Goal: Task Accomplishment & Management: Use online tool/utility

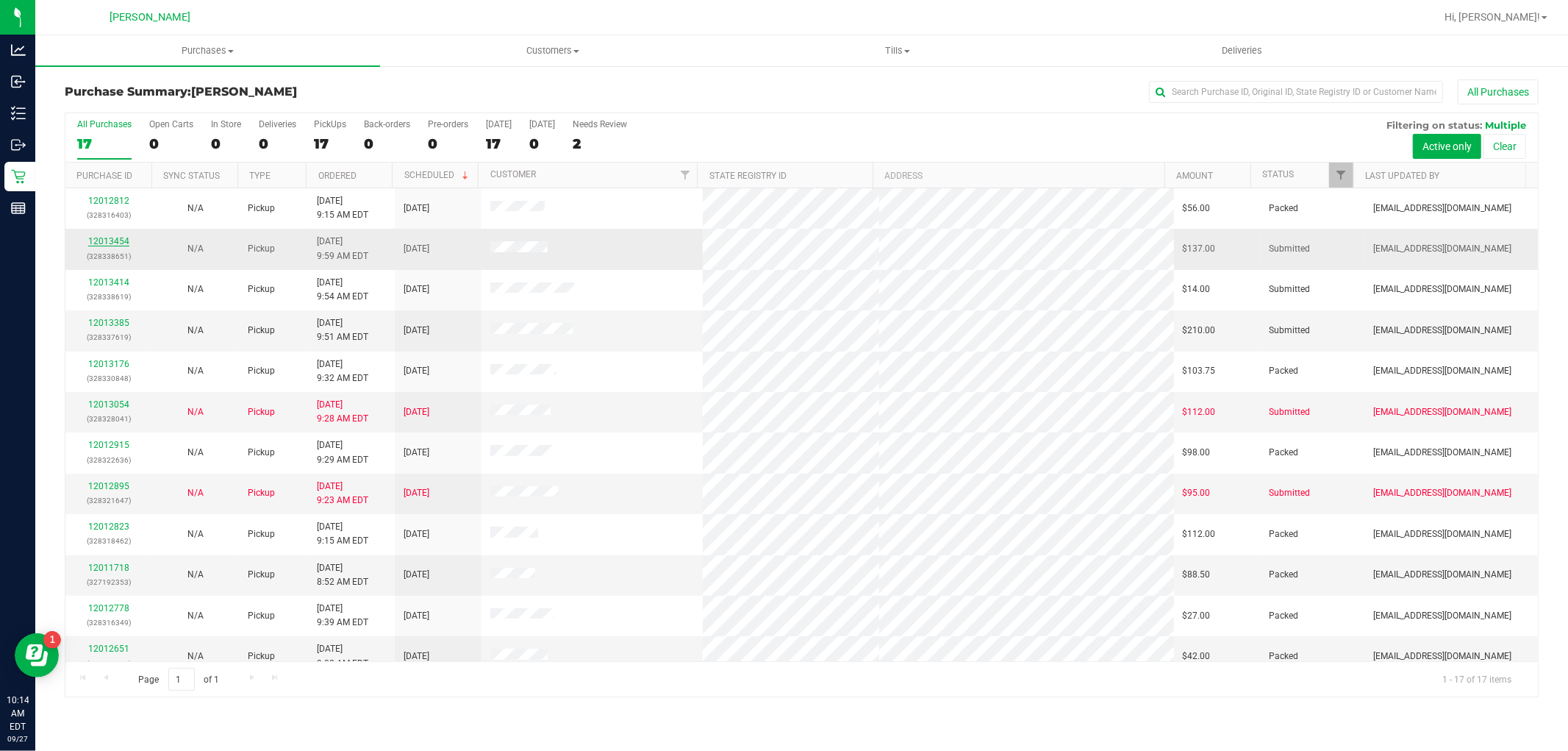
click at [111, 237] on link "12013454" at bounding box center [109, 241] width 41 height 10
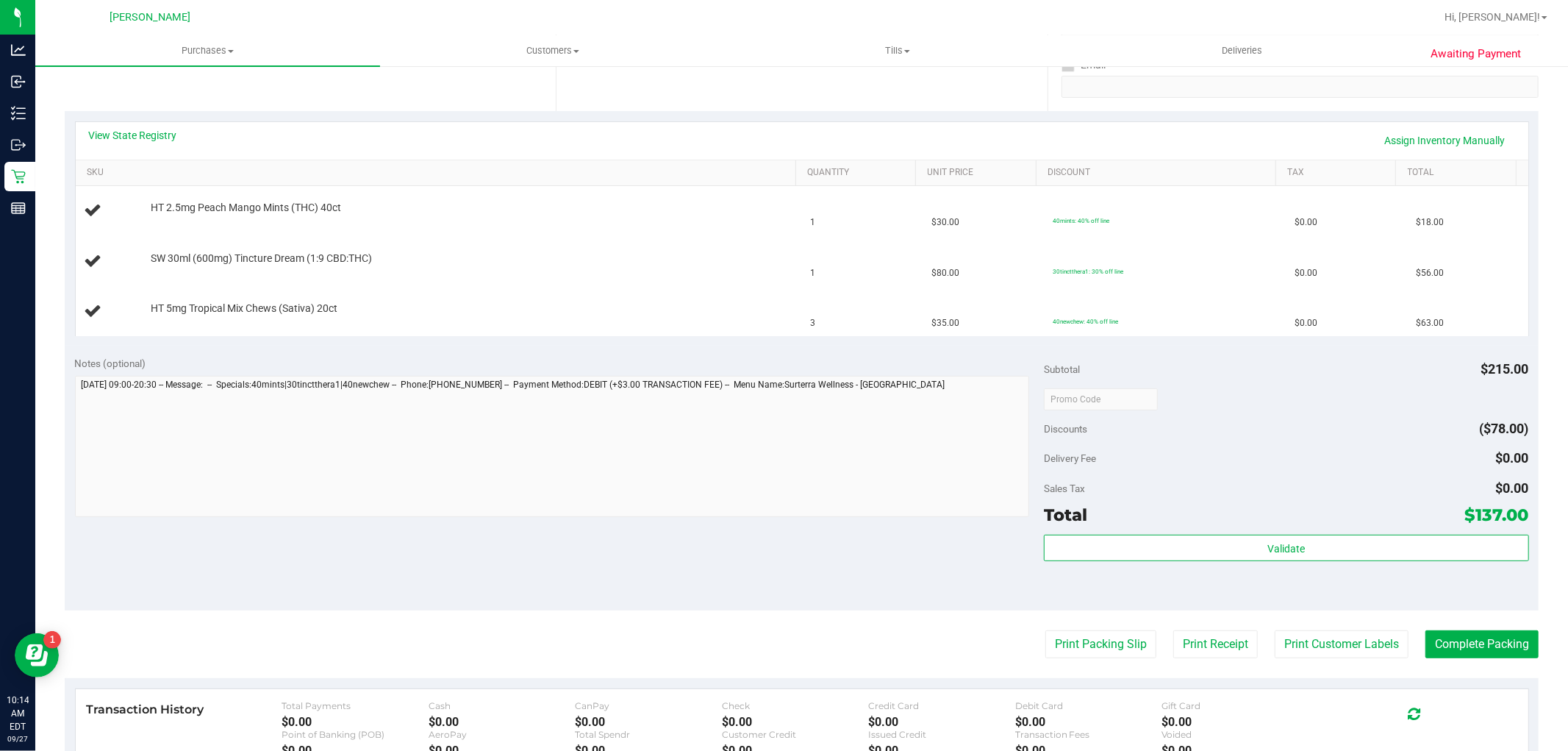
scroll to position [408, 0]
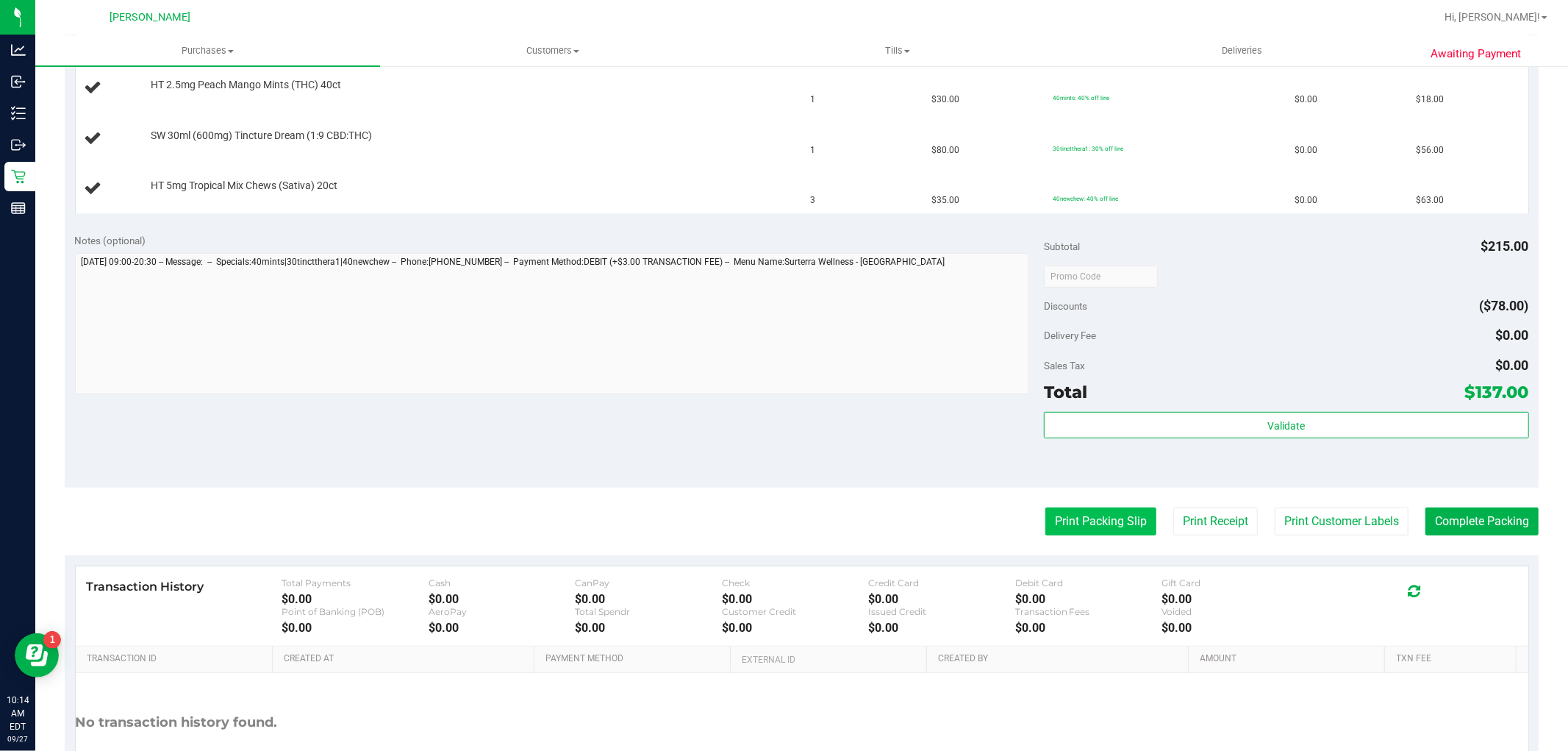
click at [1109, 525] on button "Print Packing Slip" at bounding box center [1101, 521] width 111 height 28
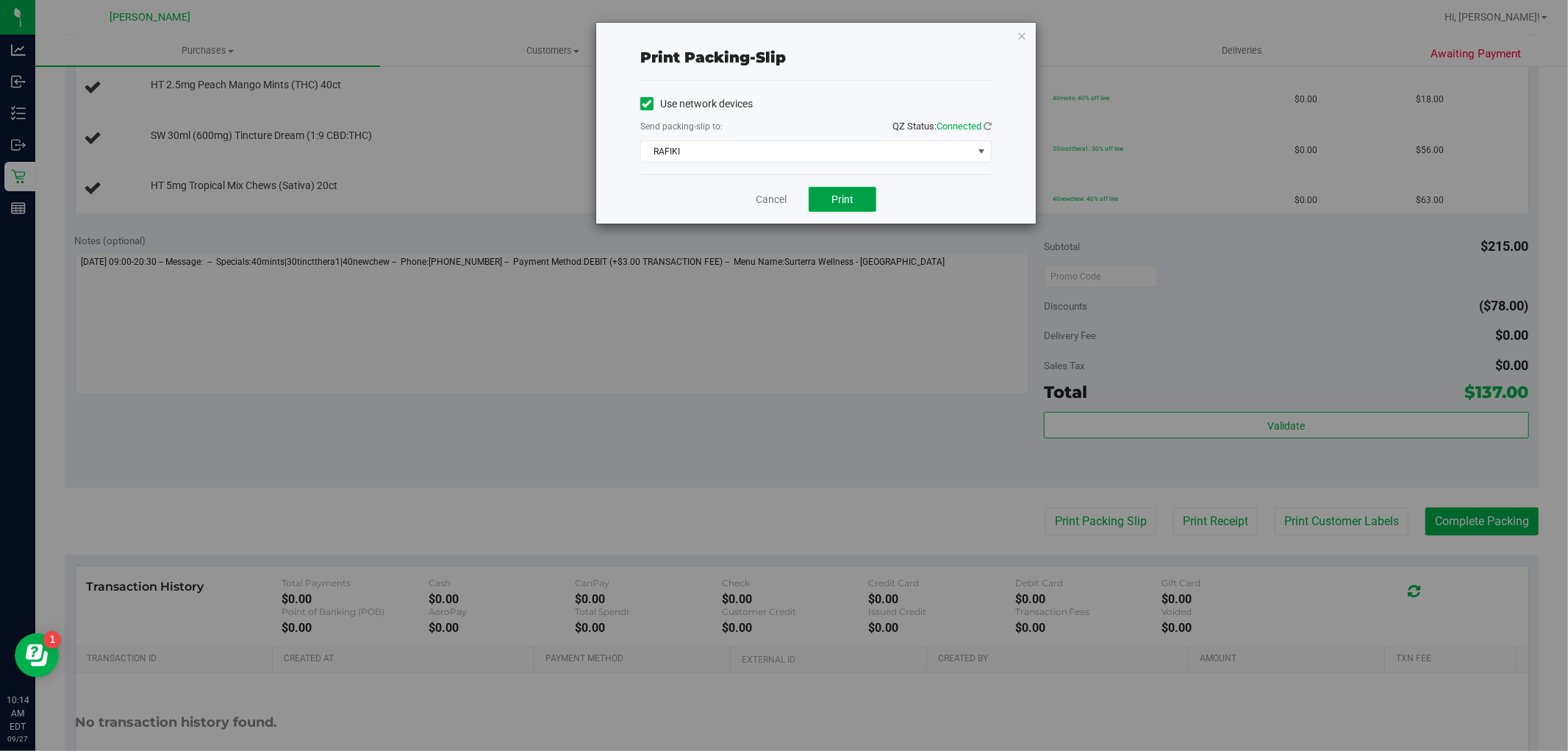
click at [824, 195] on button "Print" at bounding box center [842, 199] width 67 height 25
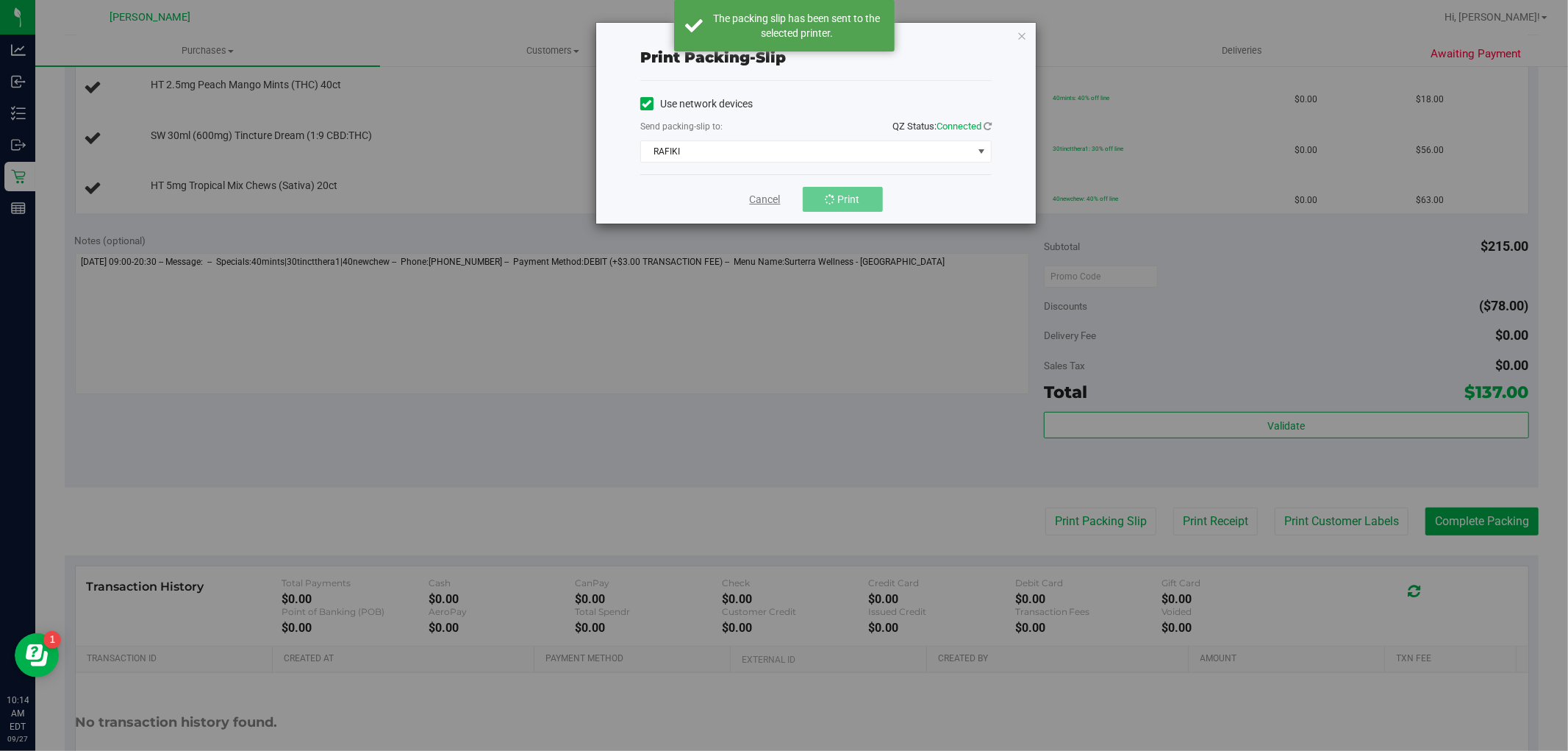
click at [772, 196] on link "Cancel" at bounding box center [765, 199] width 31 height 15
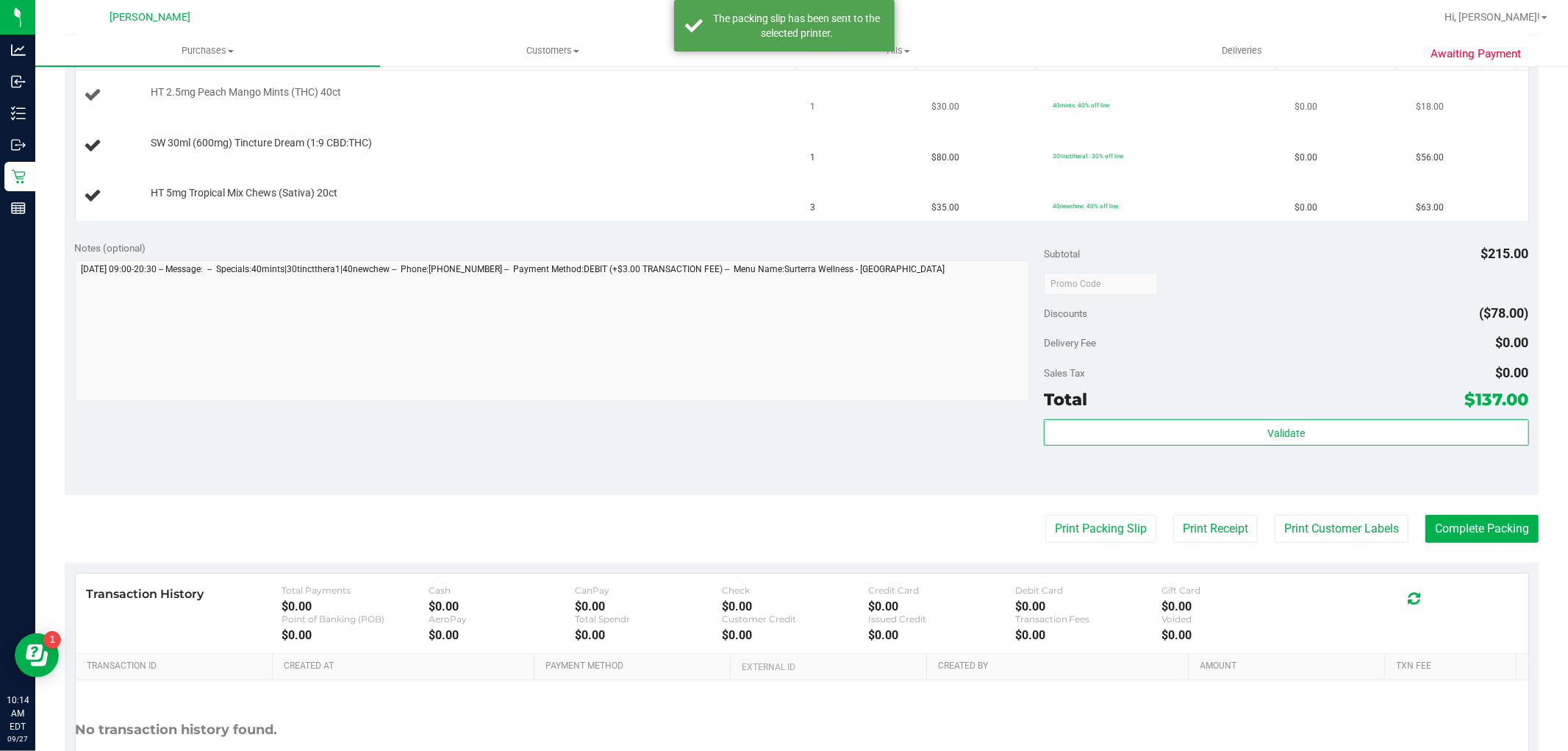
scroll to position [518, 0]
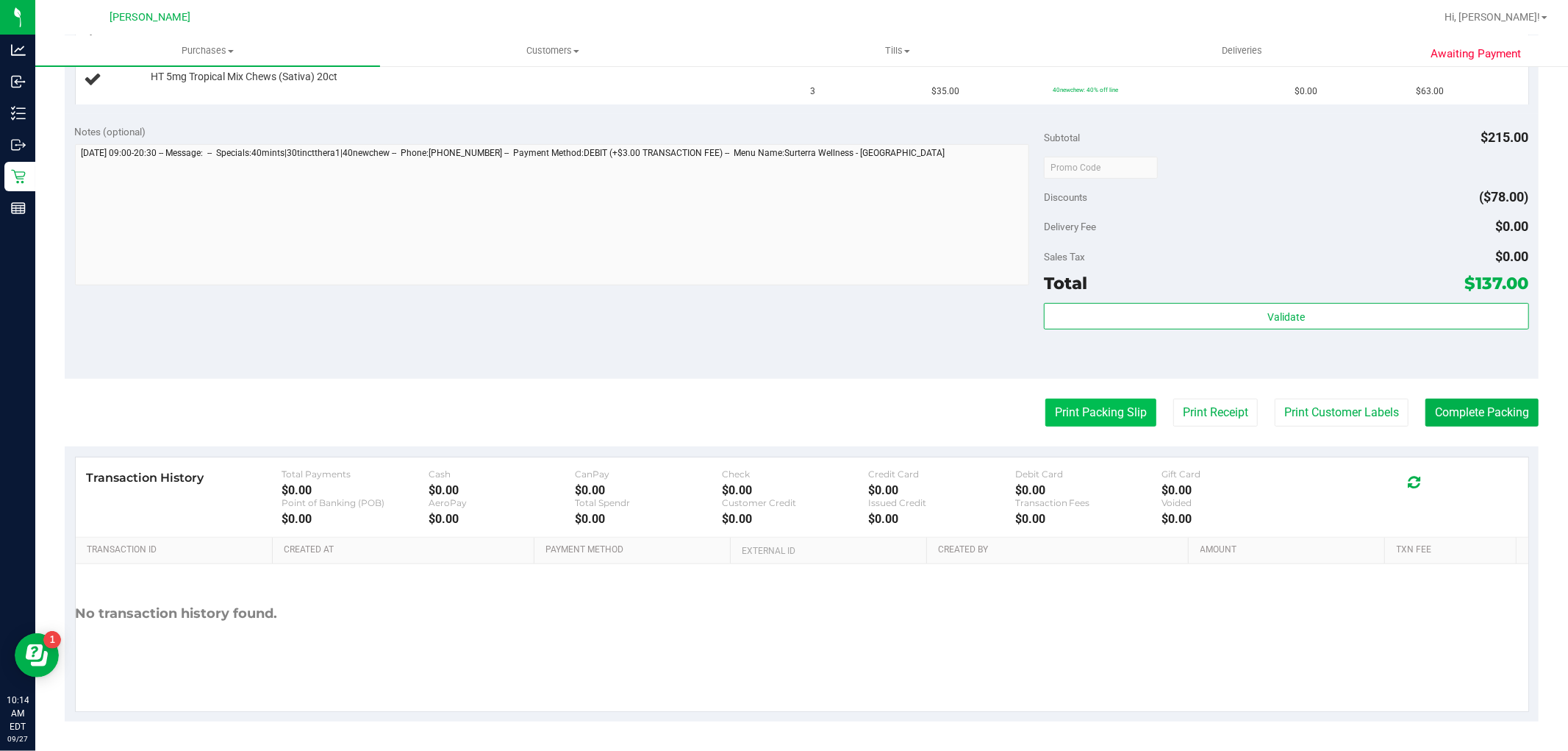
click at [1064, 414] on button "Print Packing Slip" at bounding box center [1101, 412] width 111 height 28
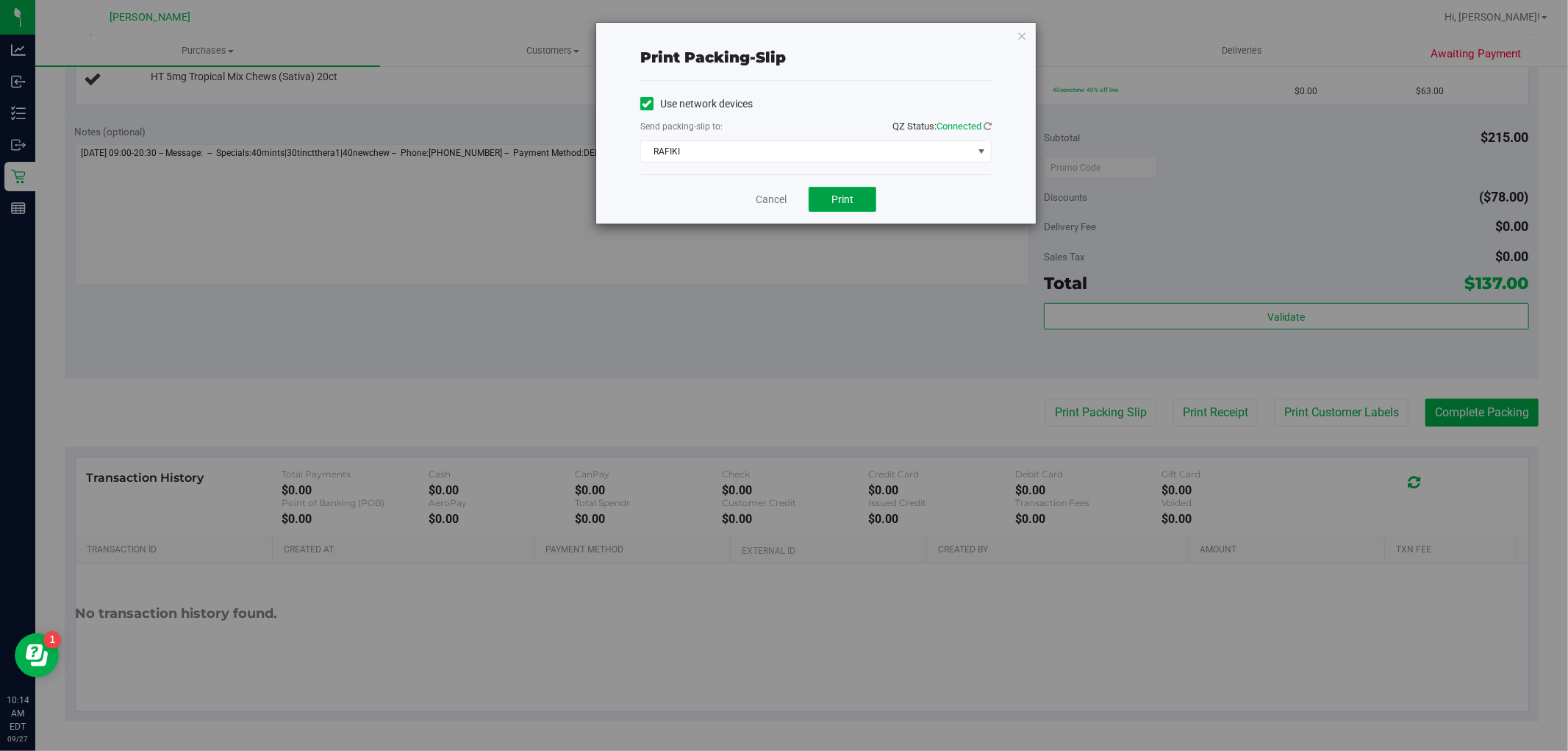
click at [842, 187] on button "Print" at bounding box center [842, 199] width 67 height 25
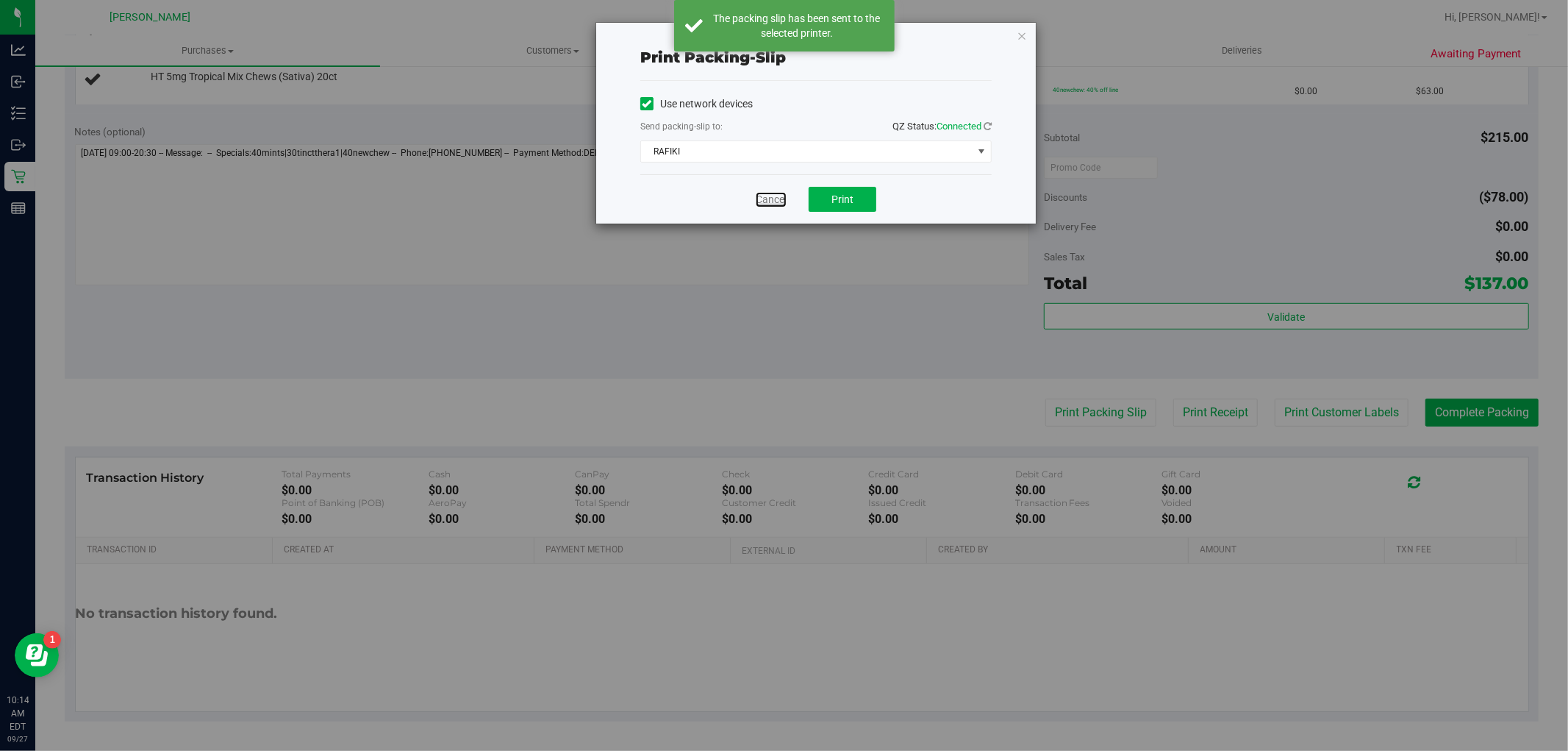
click at [760, 202] on link "Cancel" at bounding box center [771, 199] width 31 height 15
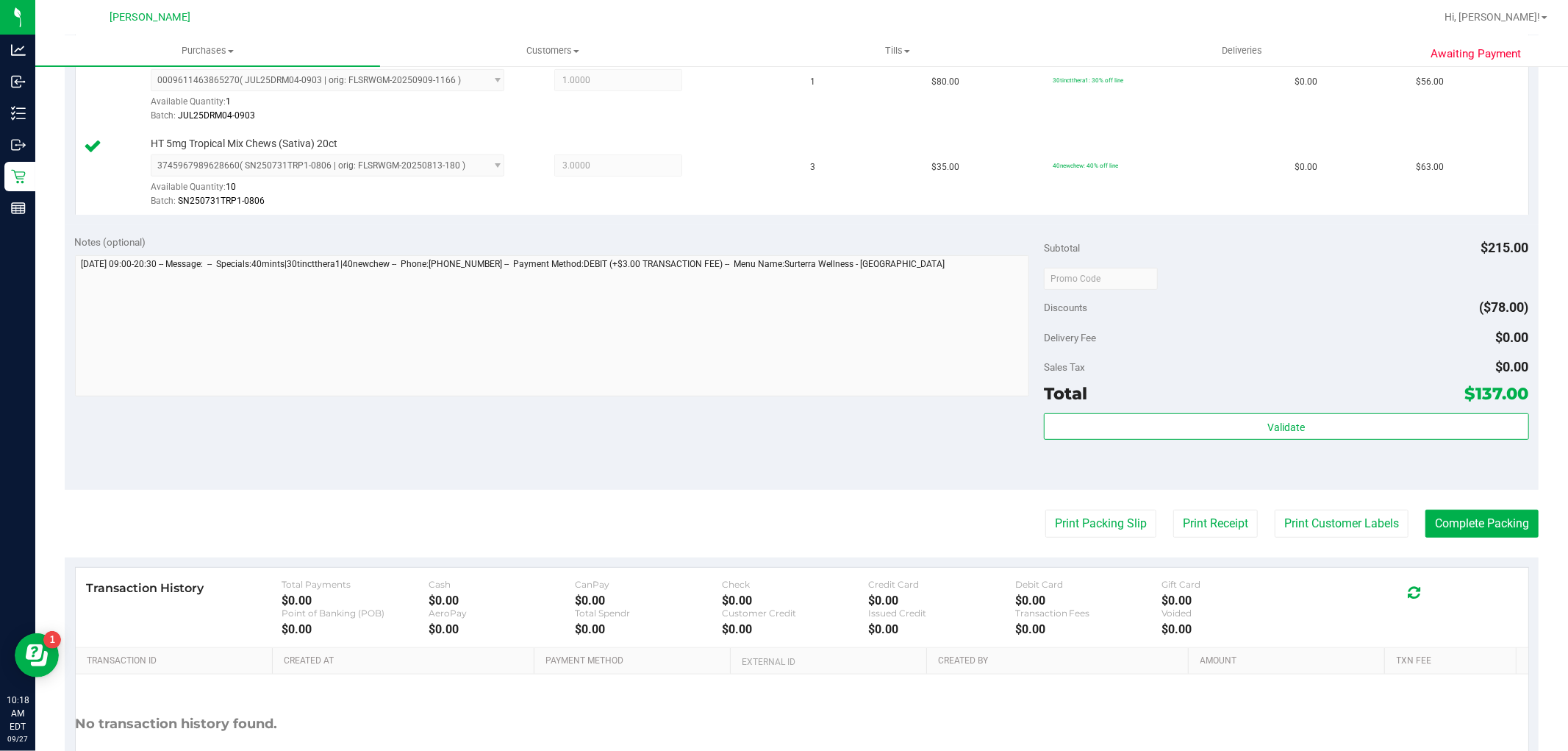
scroll to position [623, 0]
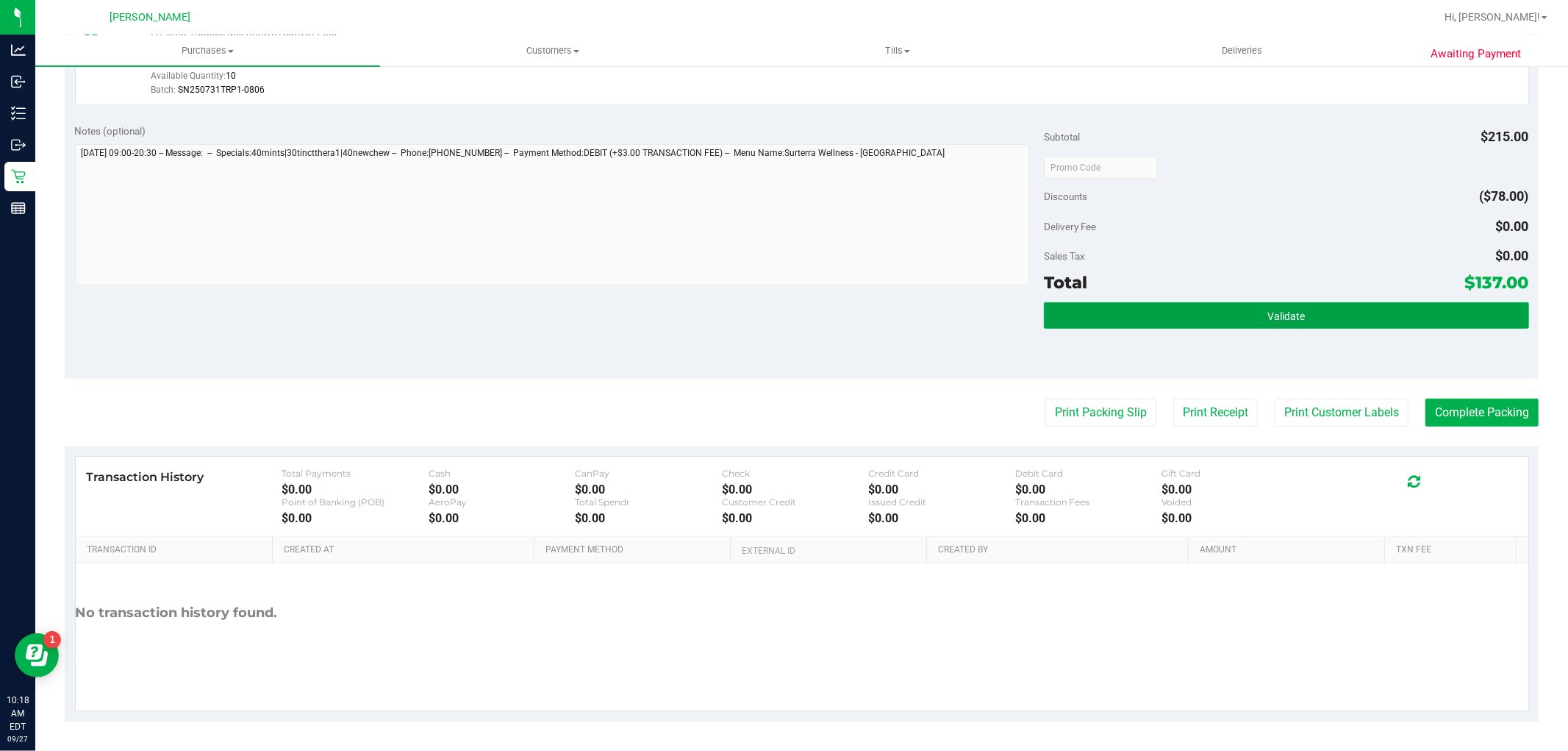
click at [1394, 314] on button "Validate" at bounding box center [1286, 315] width 485 height 26
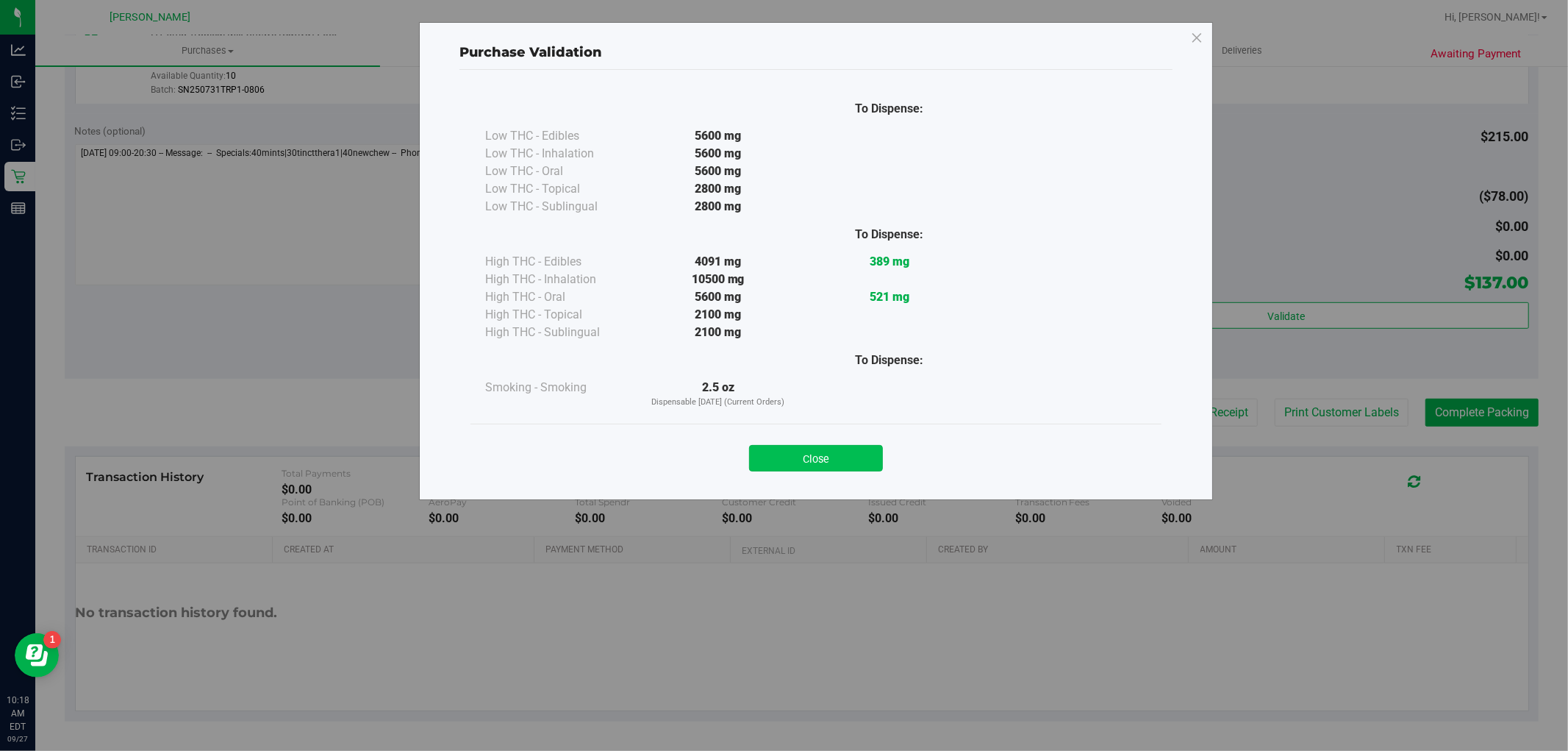
drag, startPoint x: 835, startPoint y: 459, endPoint x: 964, endPoint y: 435, distance: 131.2
click at [836, 459] on button "Close" at bounding box center [816, 458] width 134 height 26
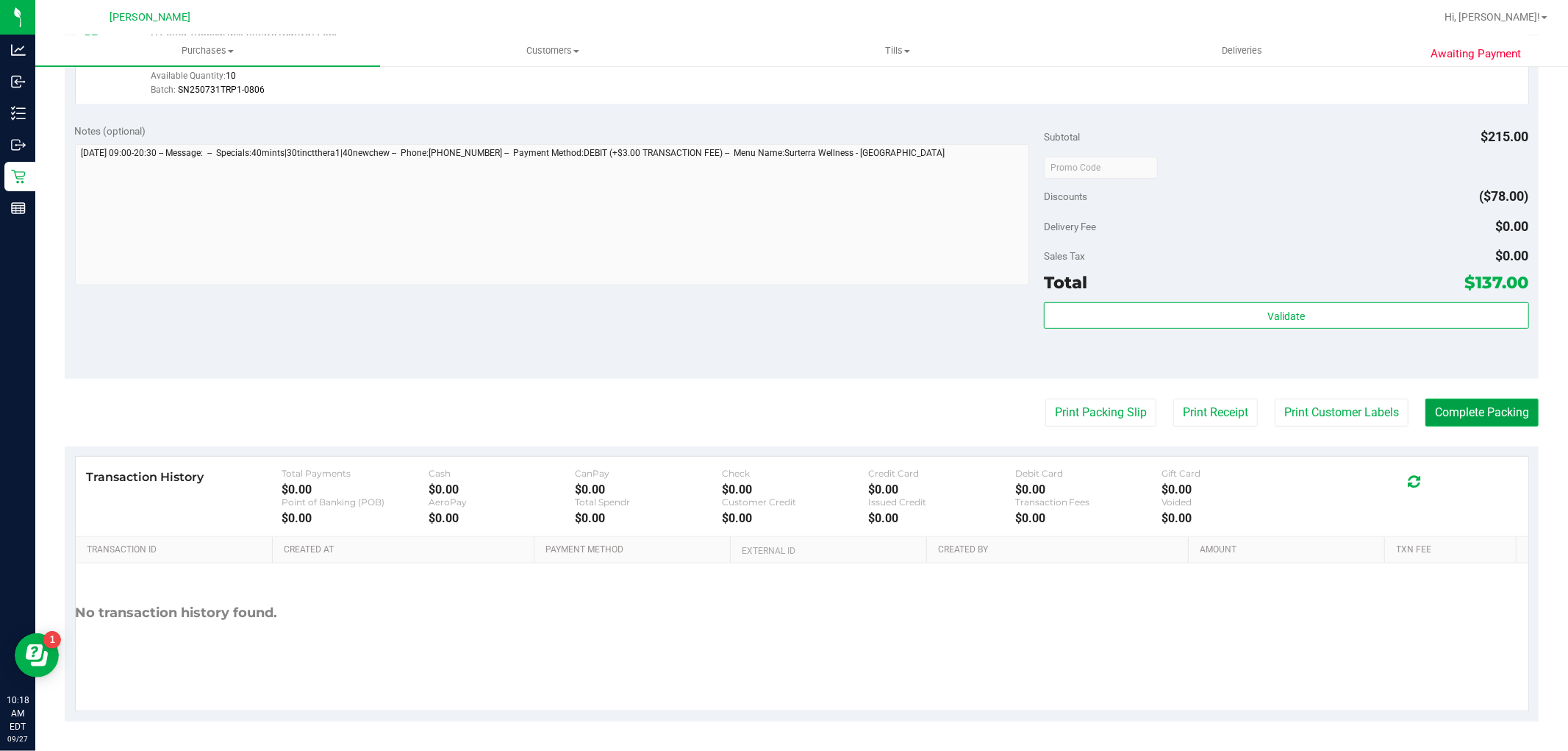
click at [1451, 416] on button "Complete Packing" at bounding box center [1482, 412] width 113 height 28
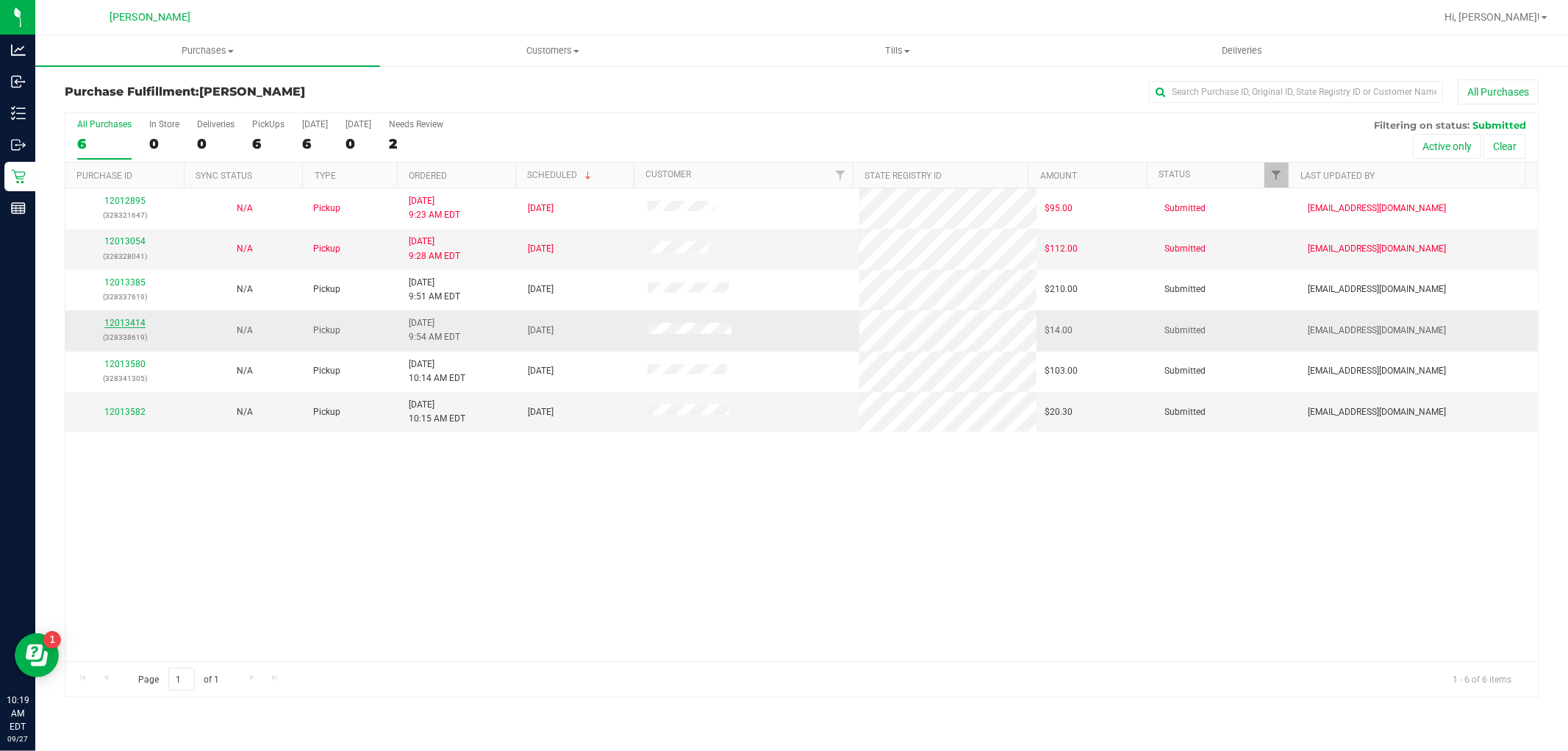
click at [133, 321] on link "12013414" at bounding box center [125, 322] width 41 height 10
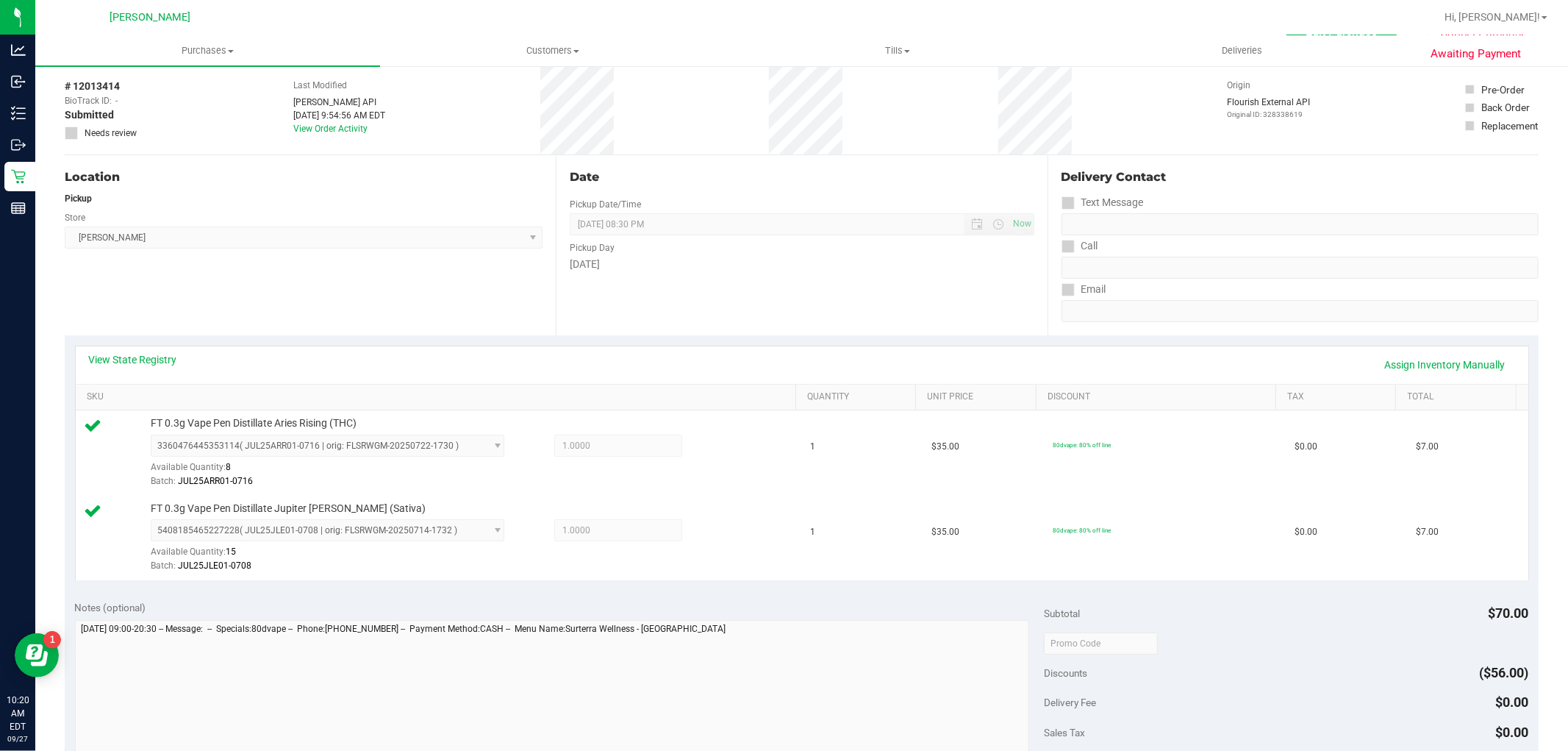
scroll to position [326, 0]
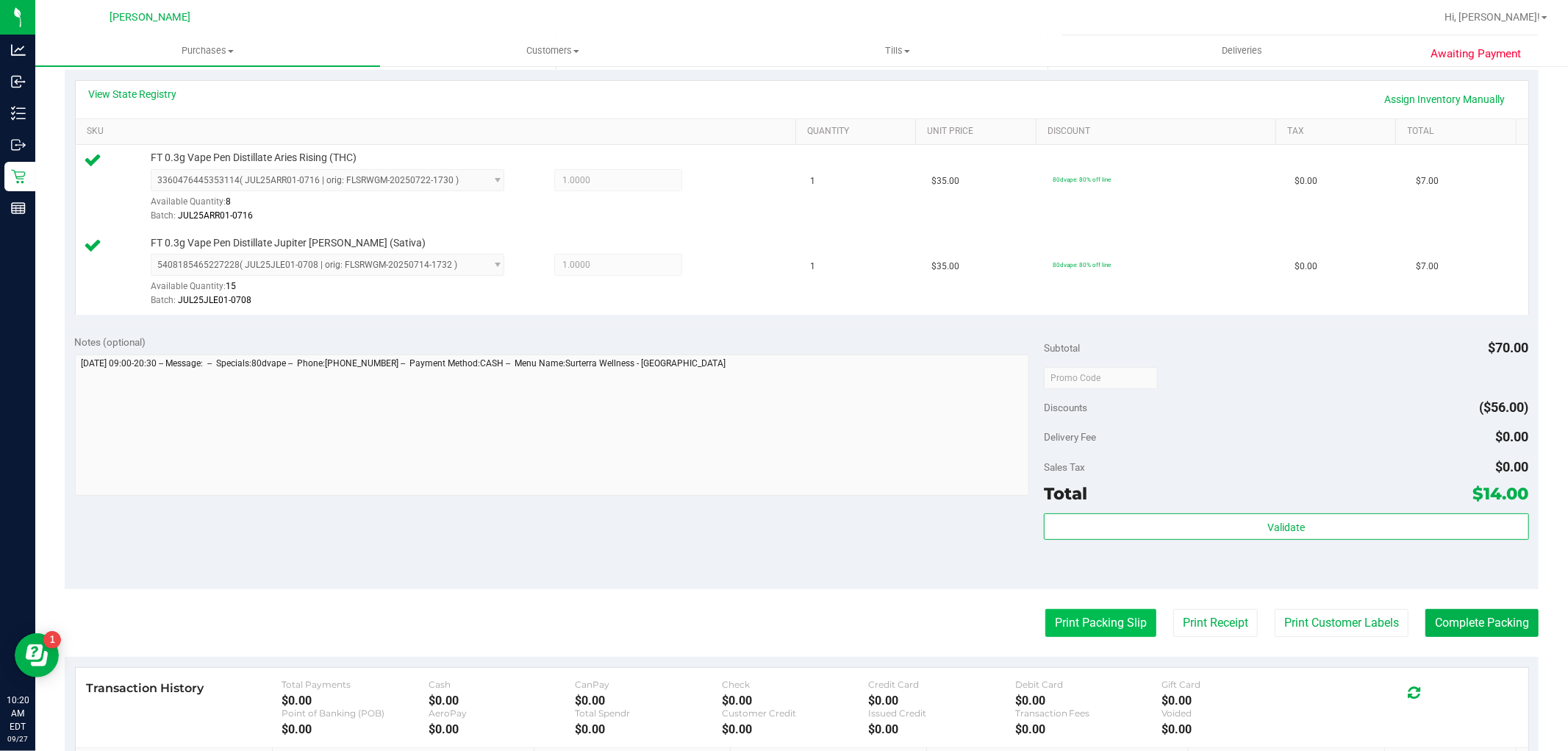
click at [1050, 619] on button "Print Packing Slip" at bounding box center [1101, 622] width 111 height 28
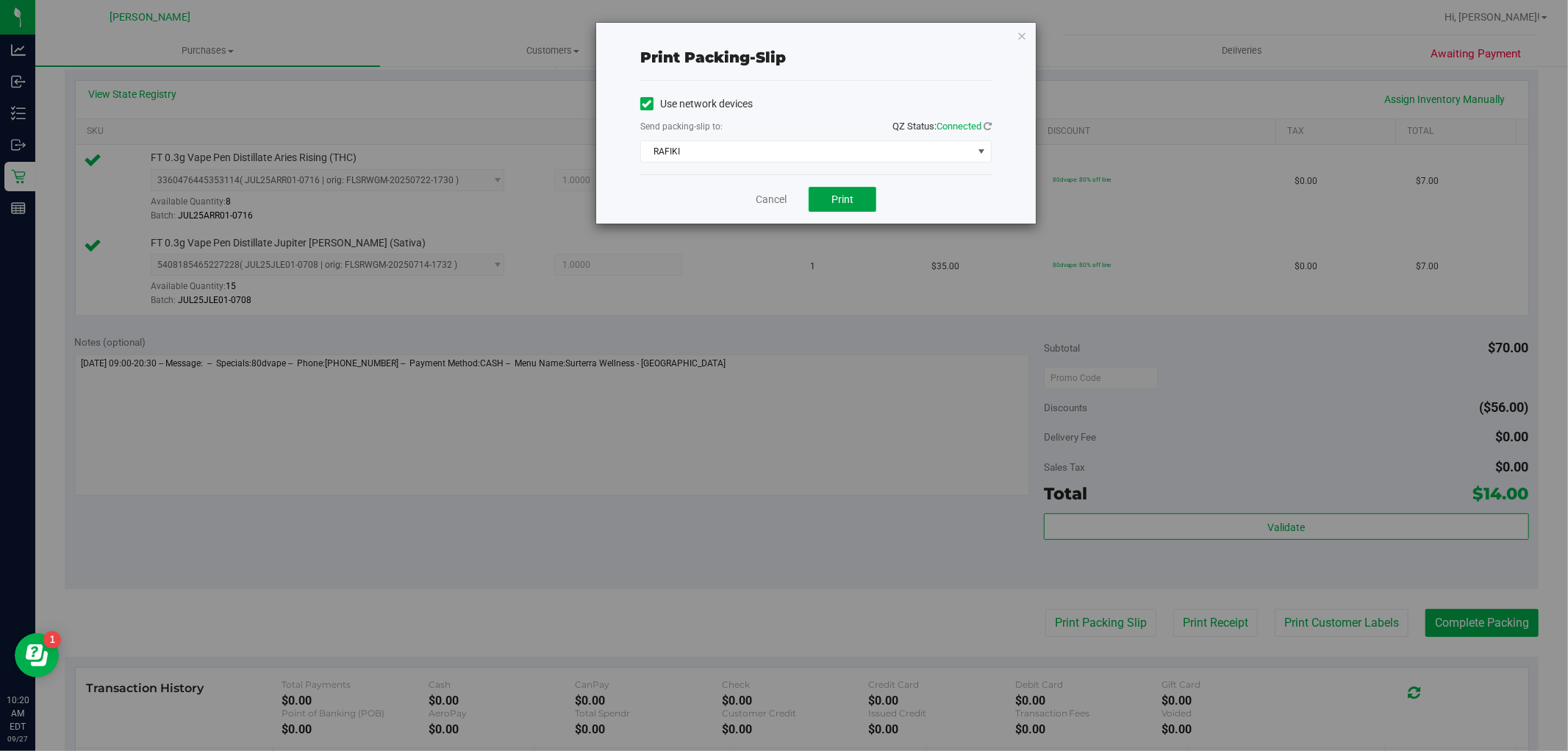
click at [870, 204] on button "Print" at bounding box center [842, 199] width 67 height 25
click at [782, 195] on link "Cancel" at bounding box center [771, 199] width 31 height 15
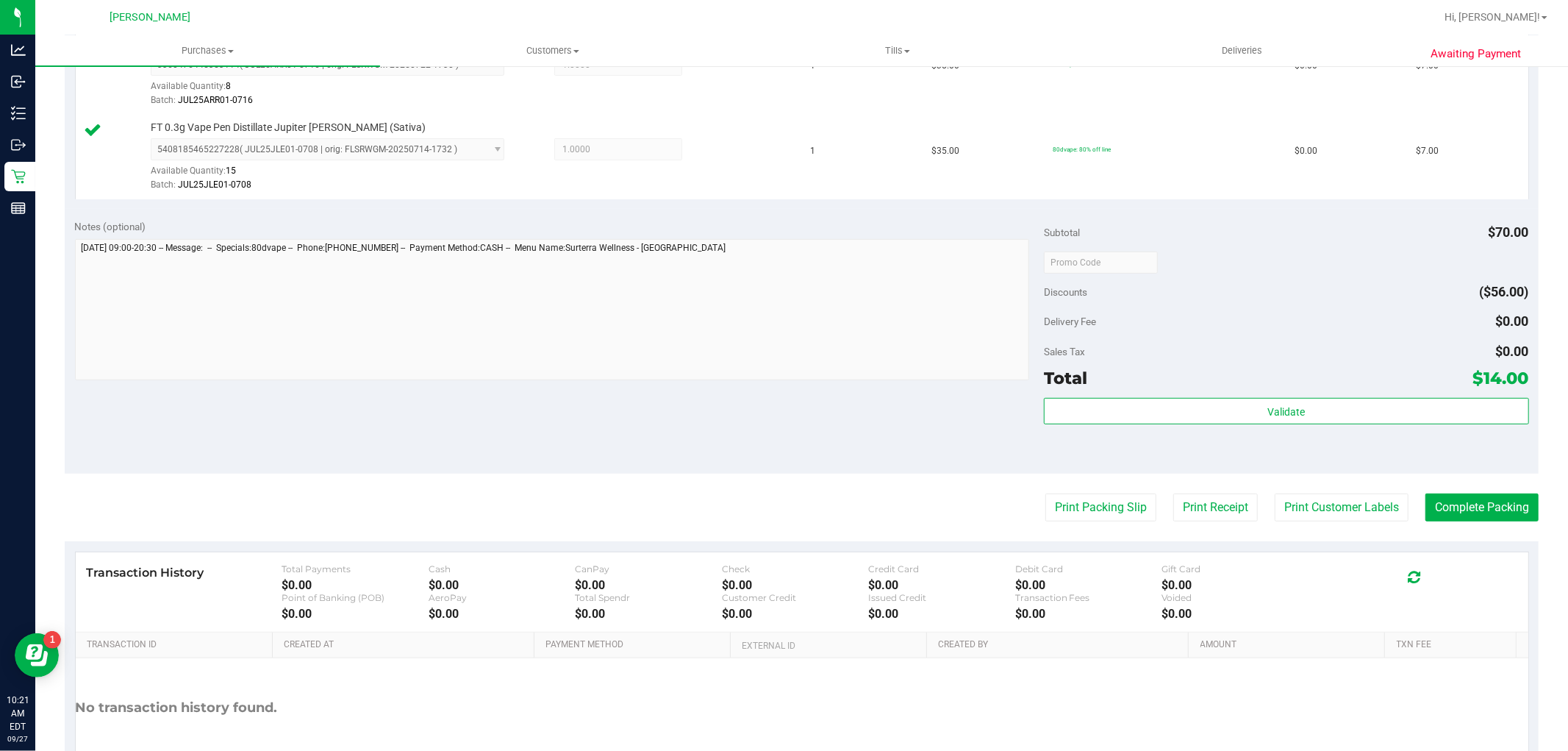
scroll to position [538, 0]
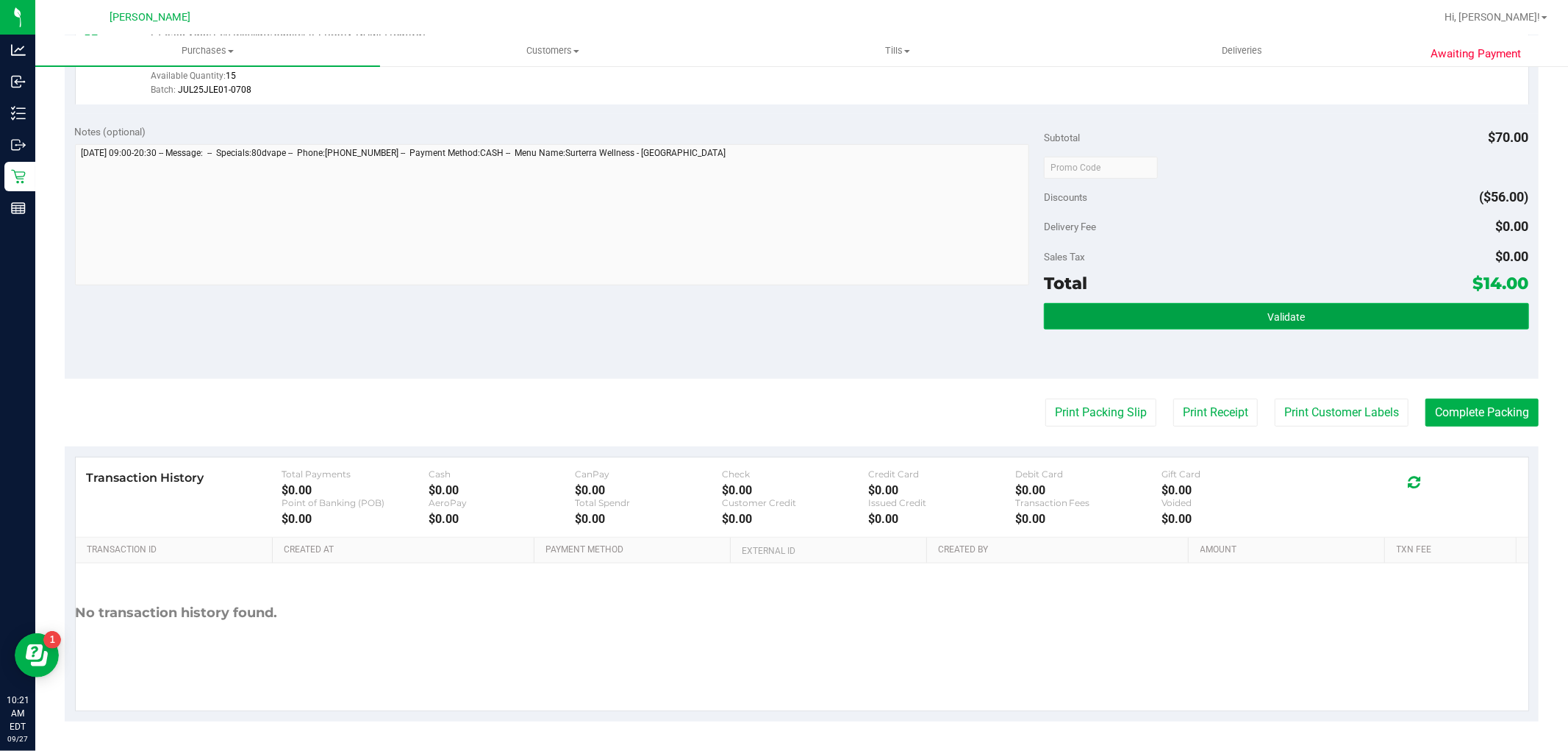
click at [1422, 310] on button "Validate" at bounding box center [1286, 316] width 485 height 26
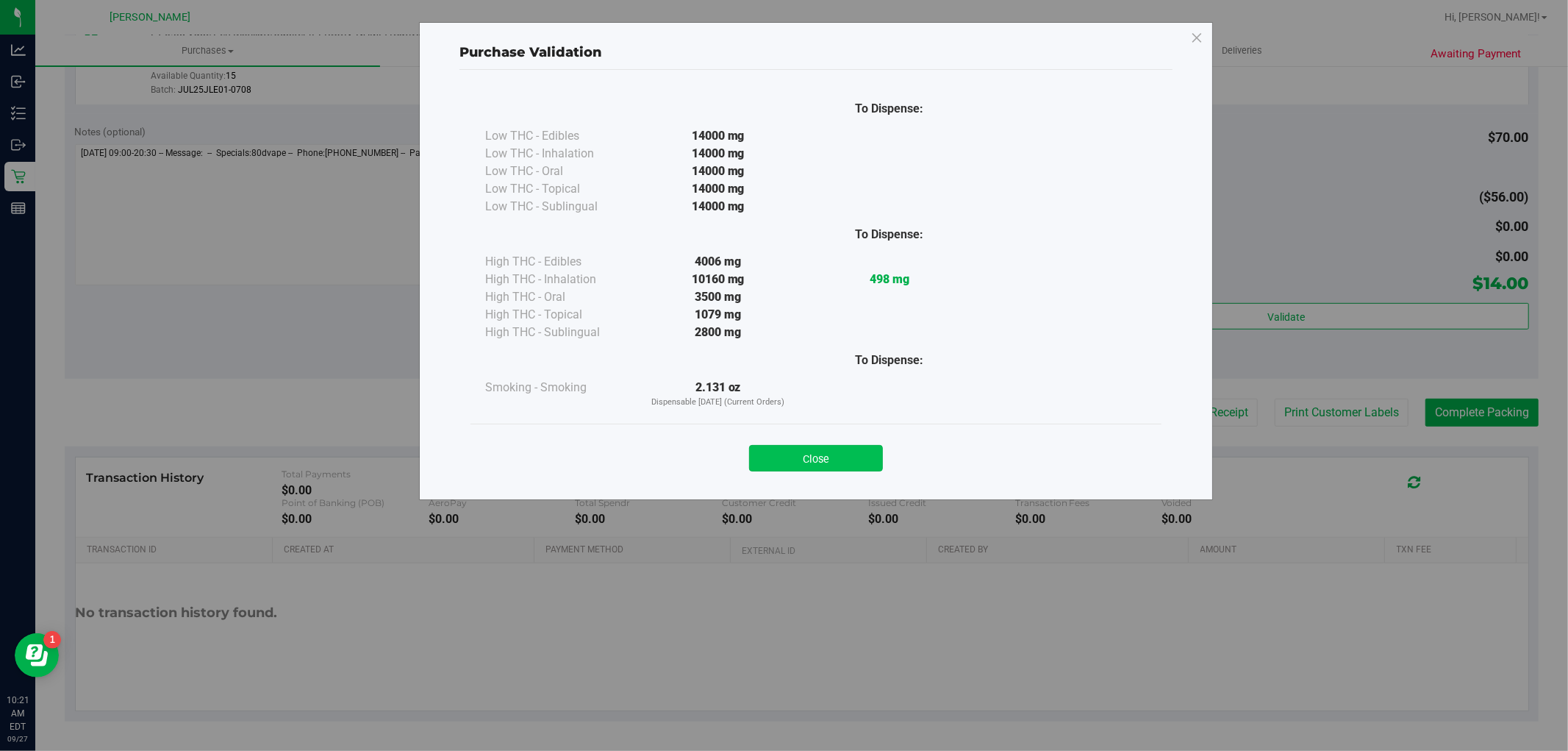
click at [832, 464] on button "Close" at bounding box center [816, 458] width 134 height 26
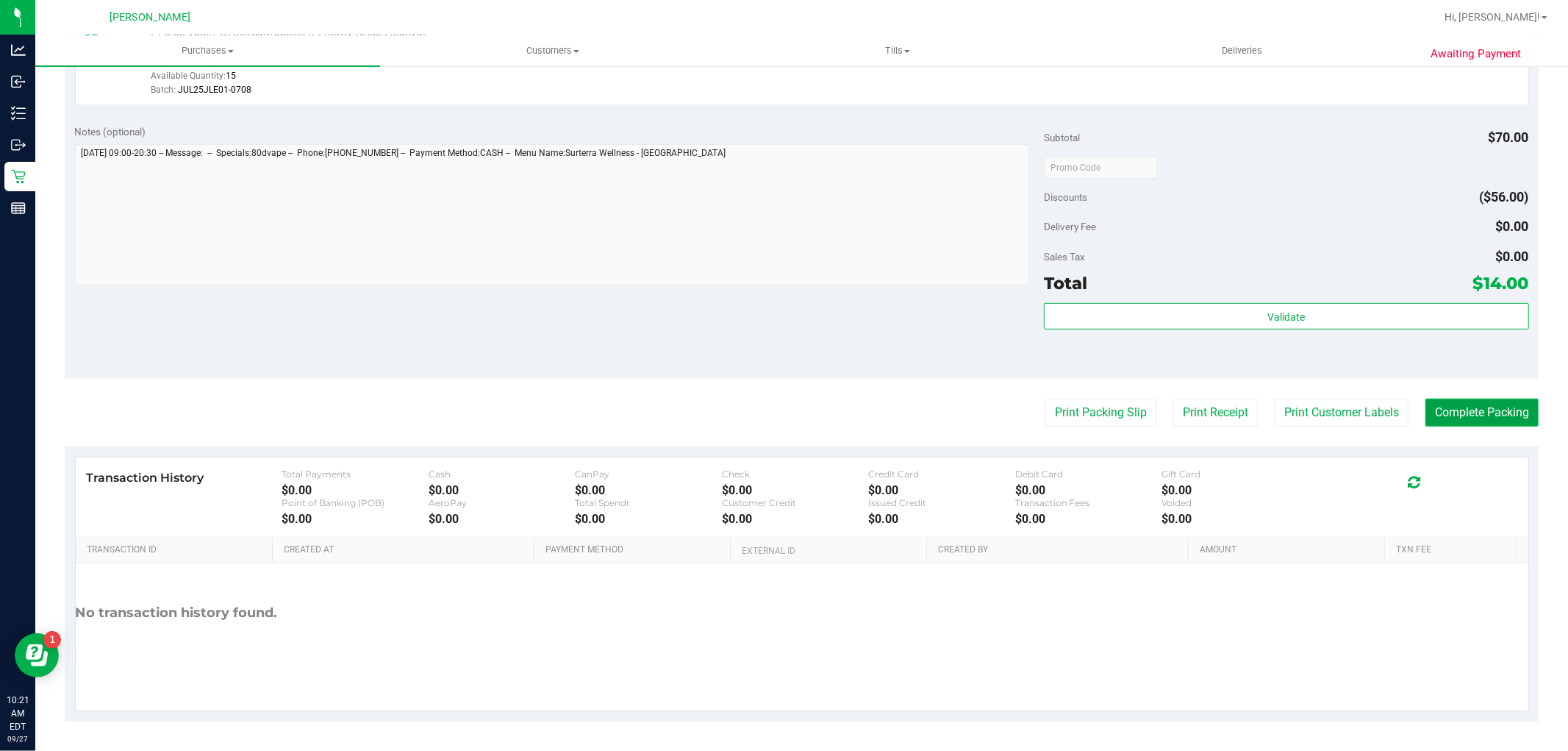
click at [1455, 414] on button "Complete Packing" at bounding box center [1482, 412] width 113 height 28
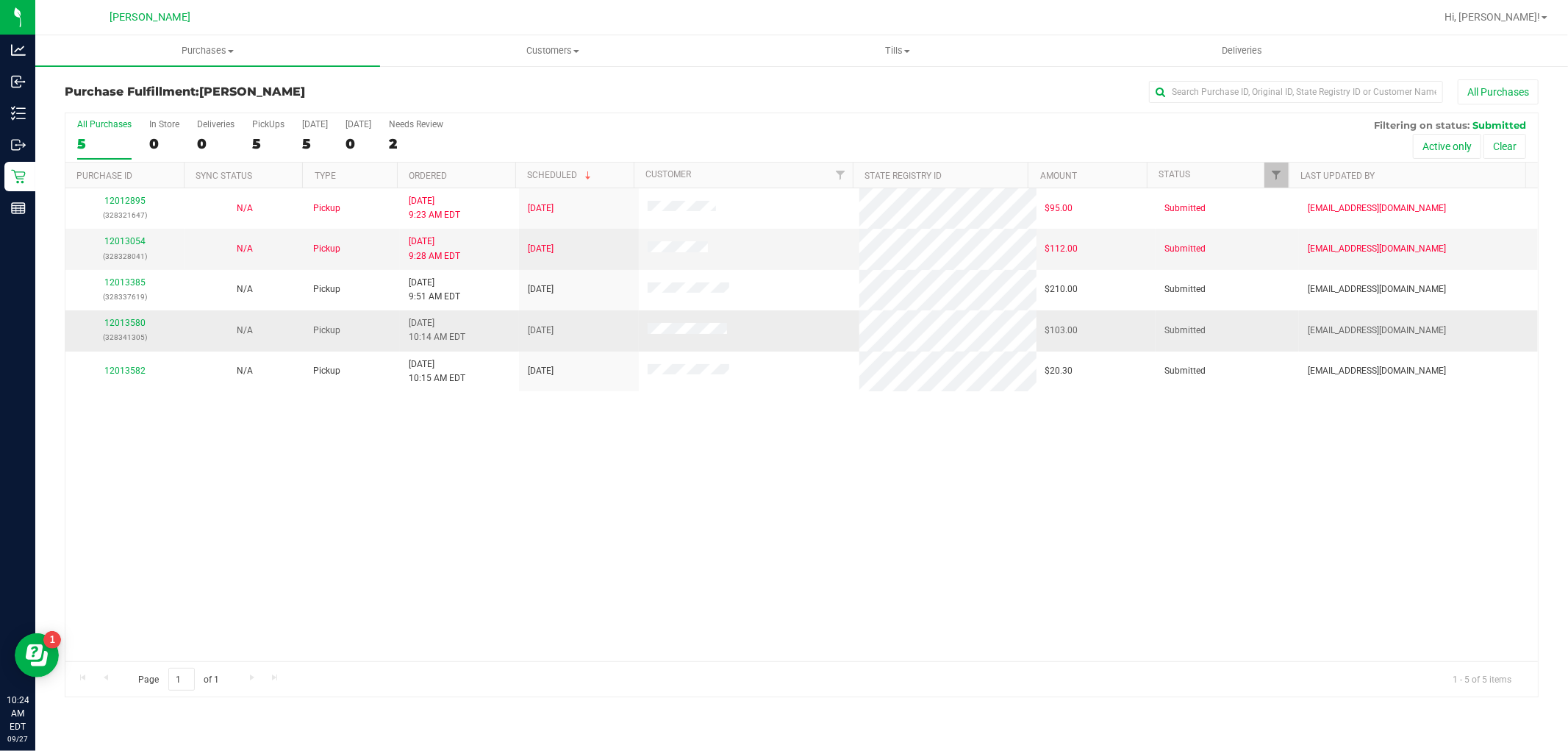
click at [122, 329] on div "12013580 (328341305)" at bounding box center [125, 329] width 102 height 28
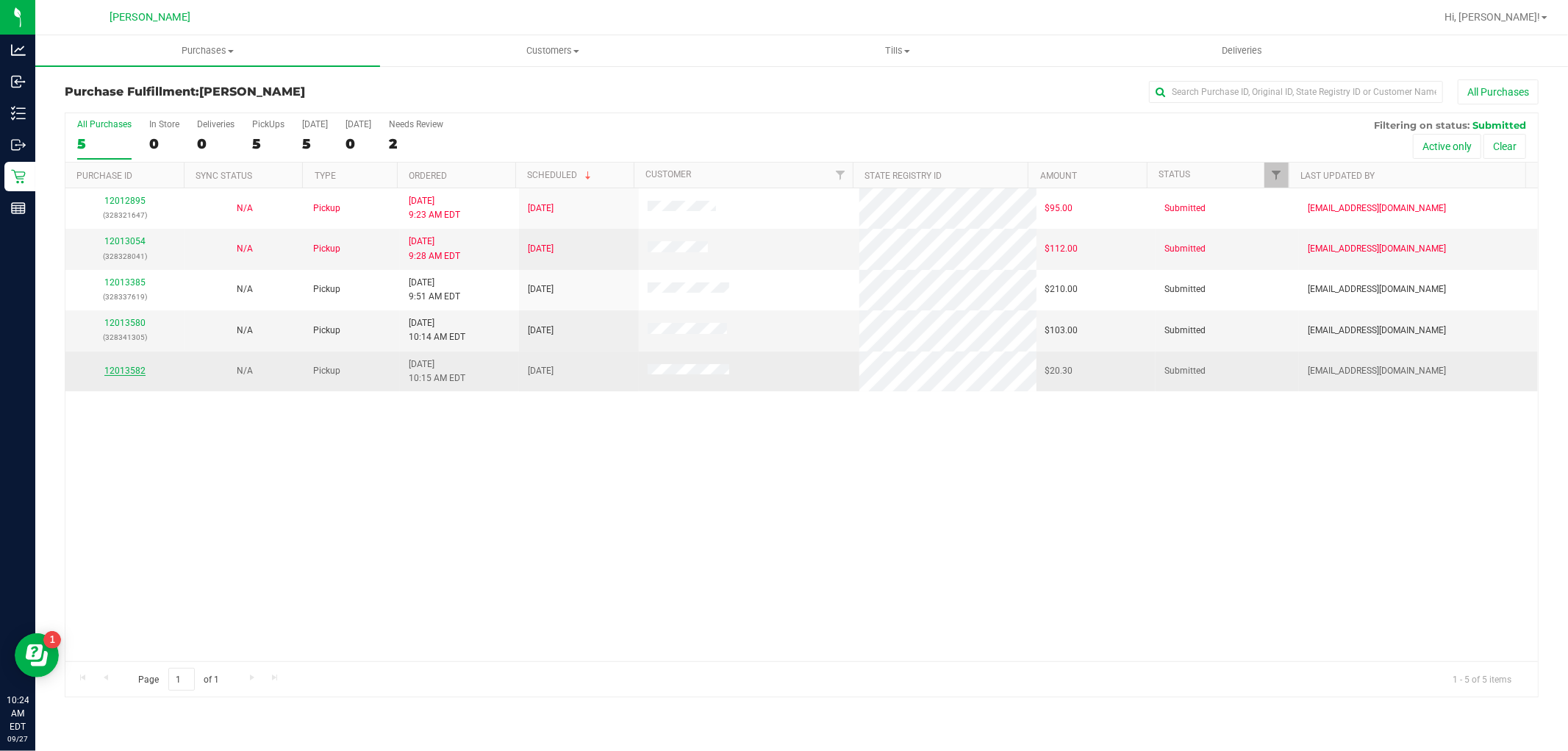
click at [121, 371] on link "12013582" at bounding box center [125, 370] width 41 height 10
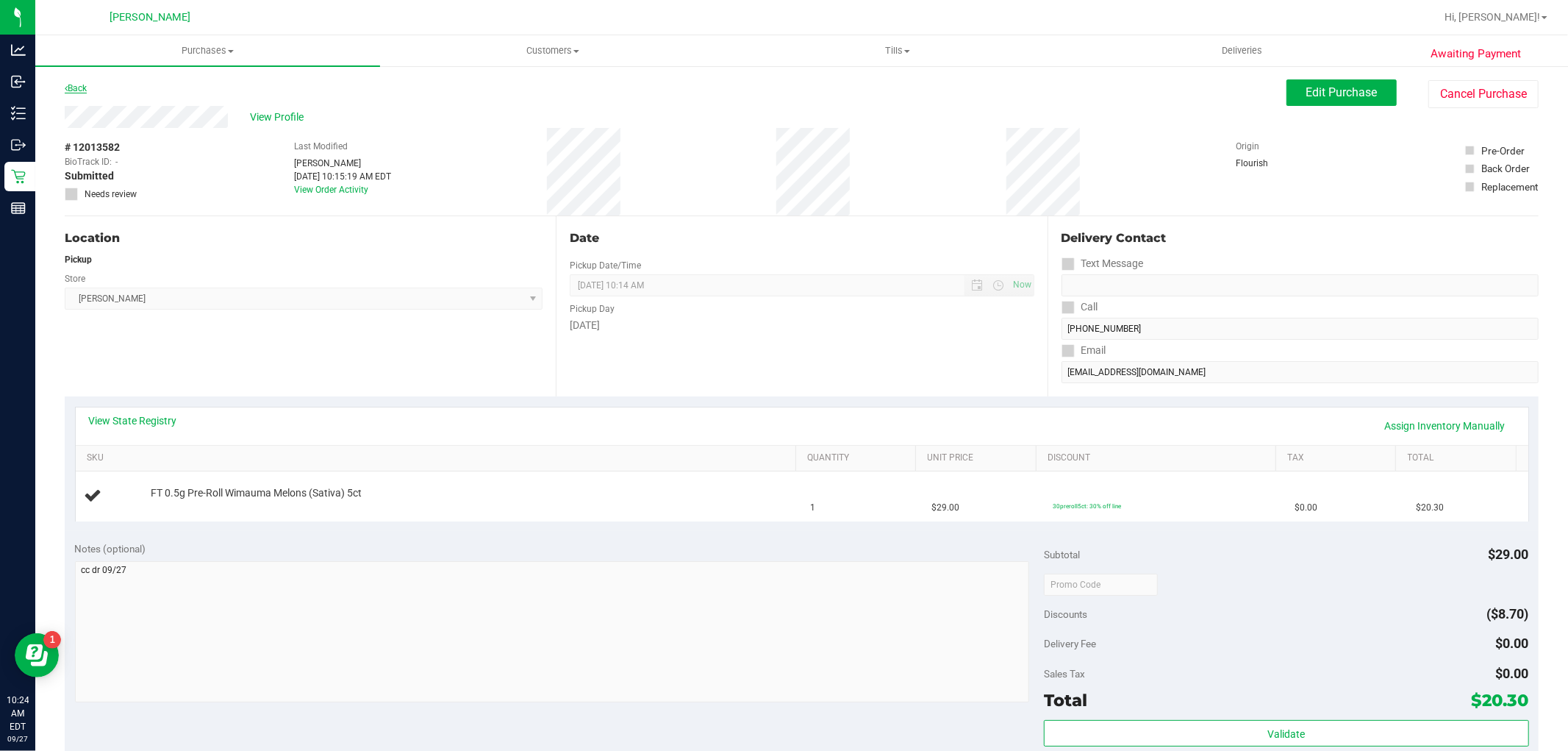
click at [75, 88] on link "Back" at bounding box center [76, 88] width 22 height 10
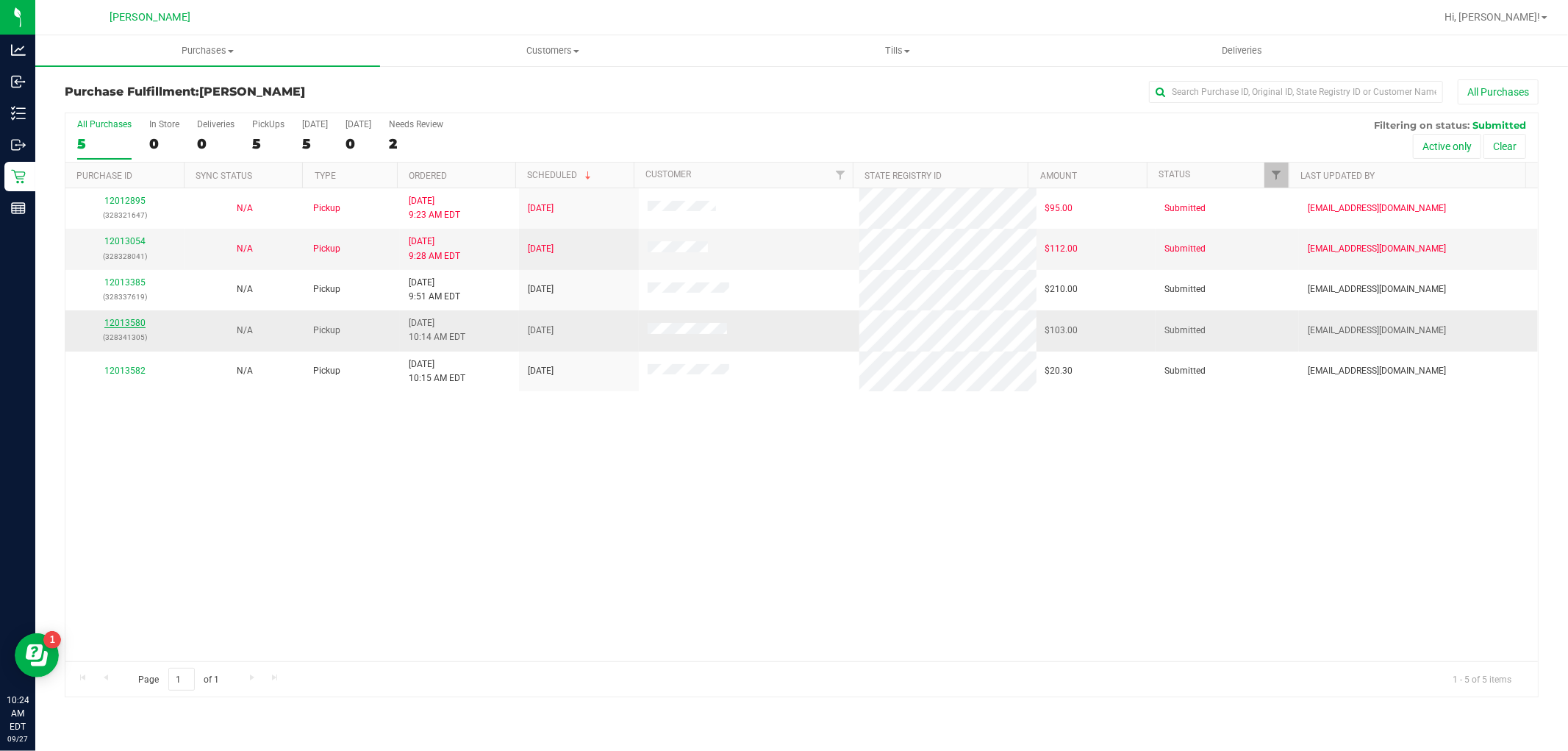
click at [121, 326] on link "12013580" at bounding box center [125, 322] width 41 height 10
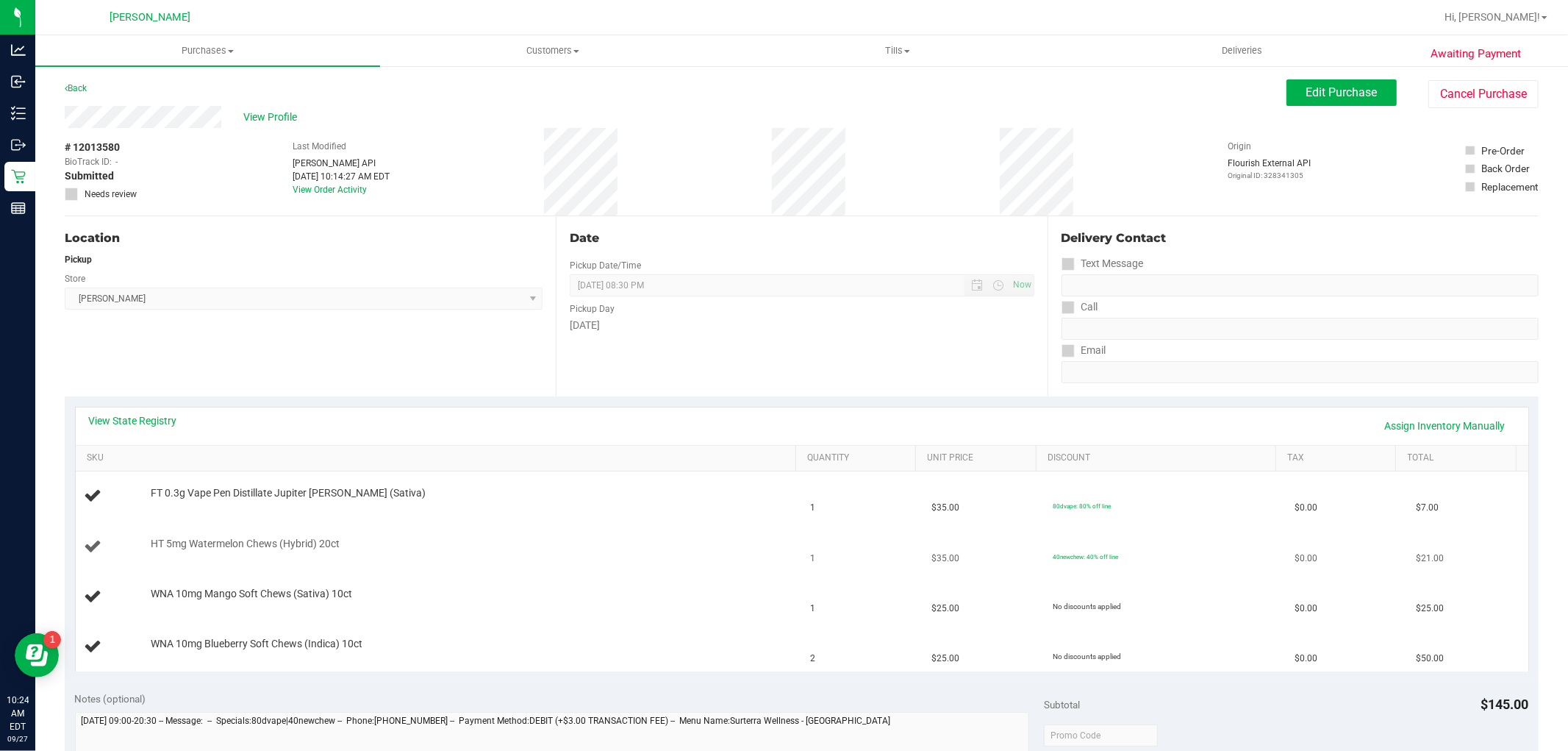
scroll to position [490, 0]
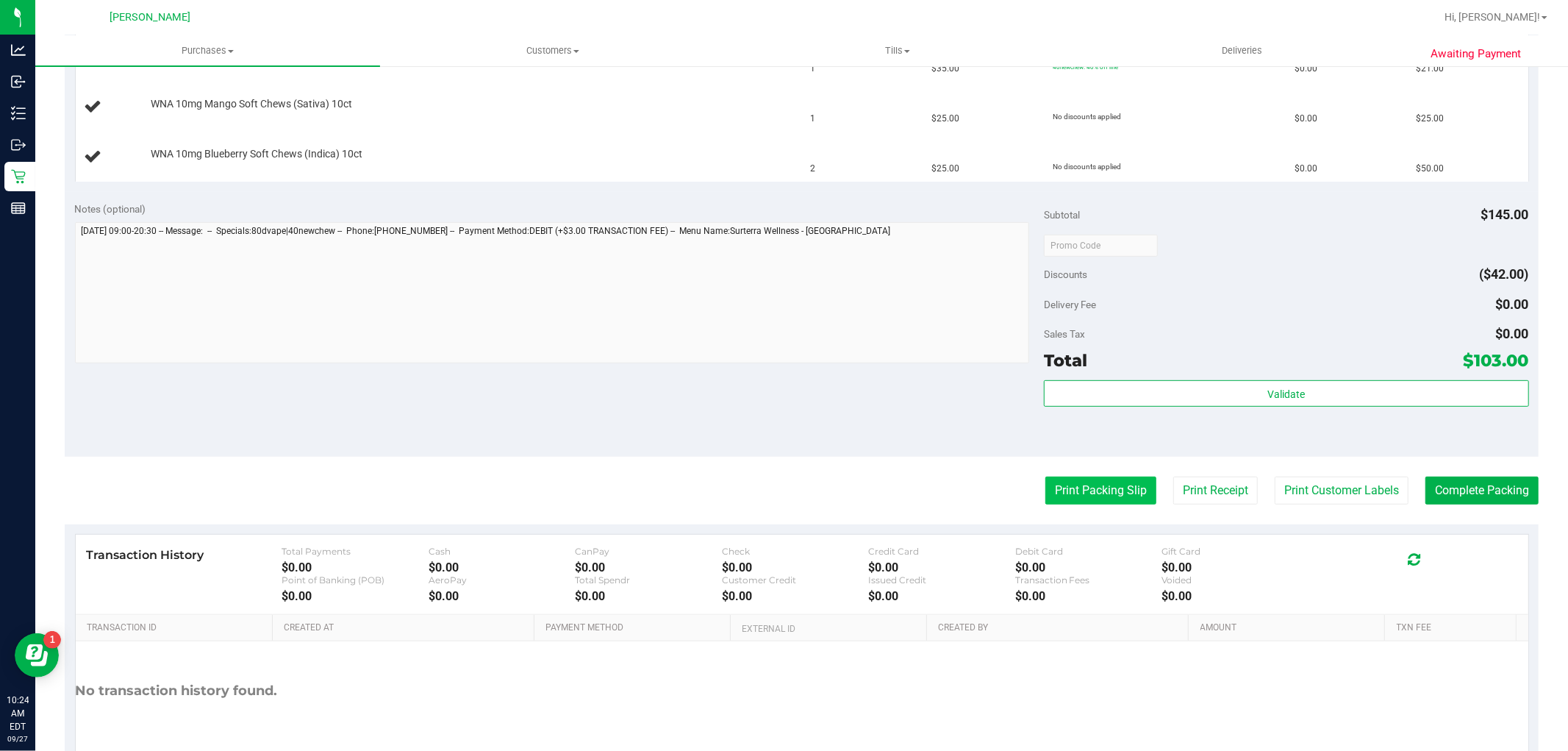
click at [1113, 479] on button "Print Packing Slip" at bounding box center [1101, 490] width 111 height 28
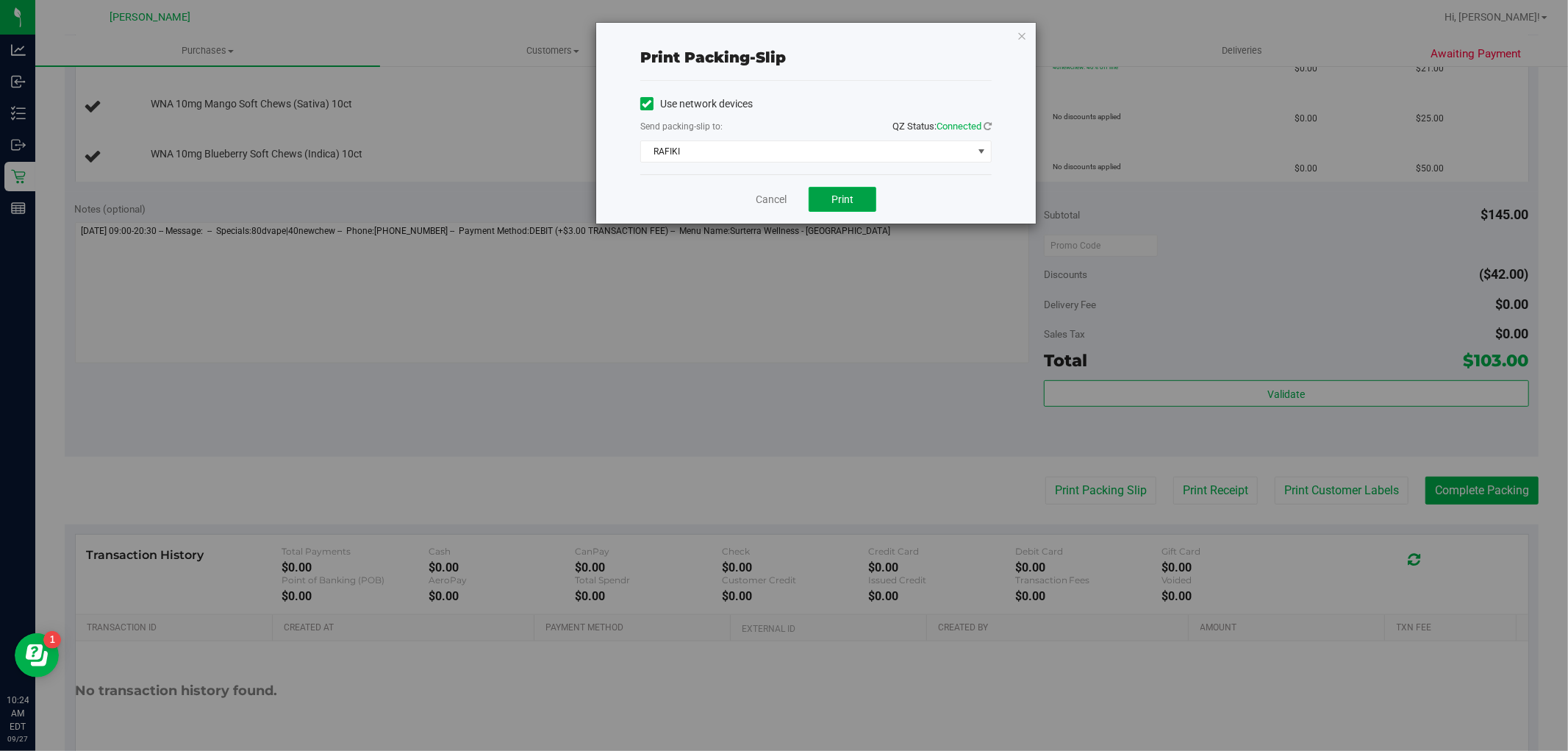
click at [855, 198] on button "Print" at bounding box center [842, 199] width 67 height 25
click at [769, 196] on link "Cancel" at bounding box center [771, 199] width 31 height 15
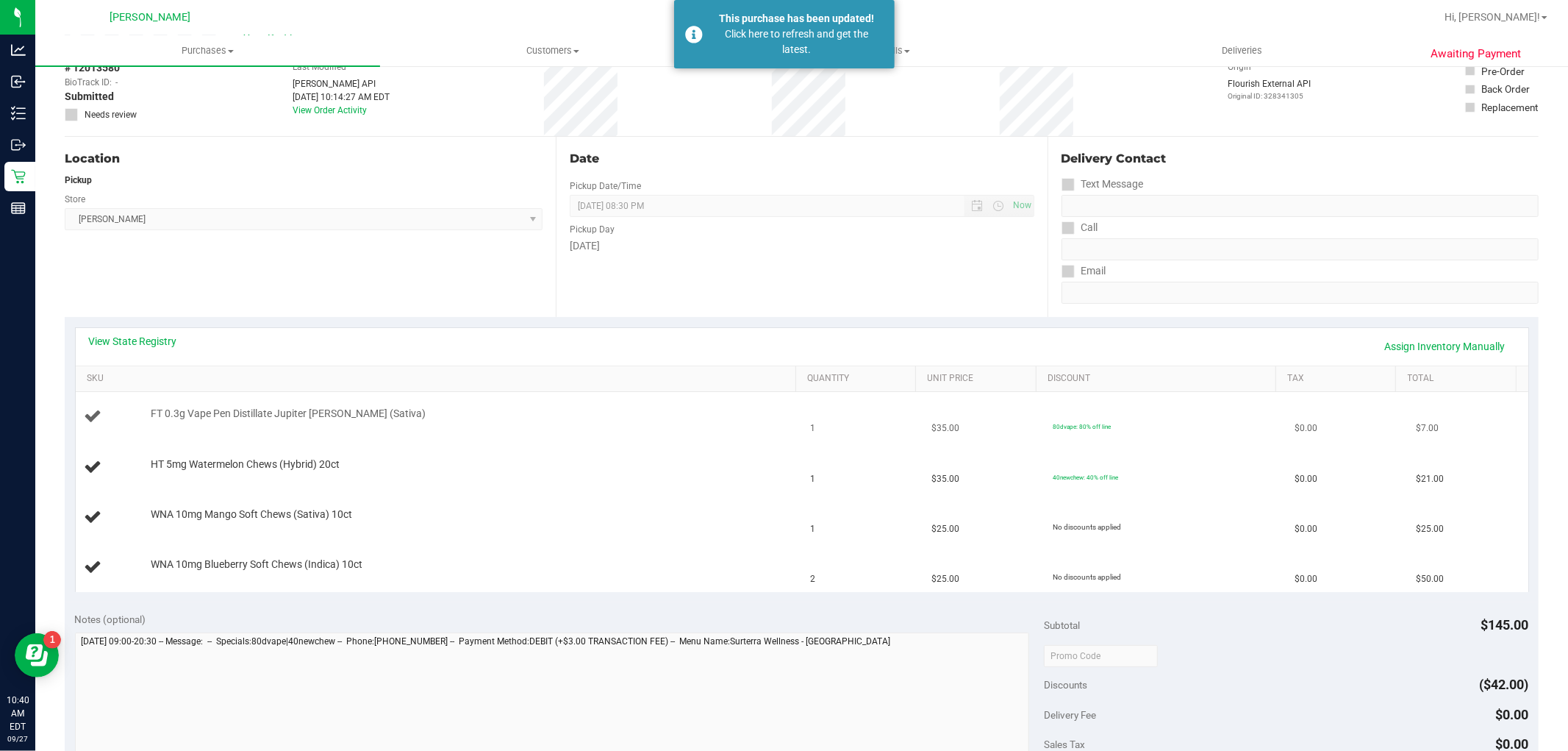
scroll to position [0, 0]
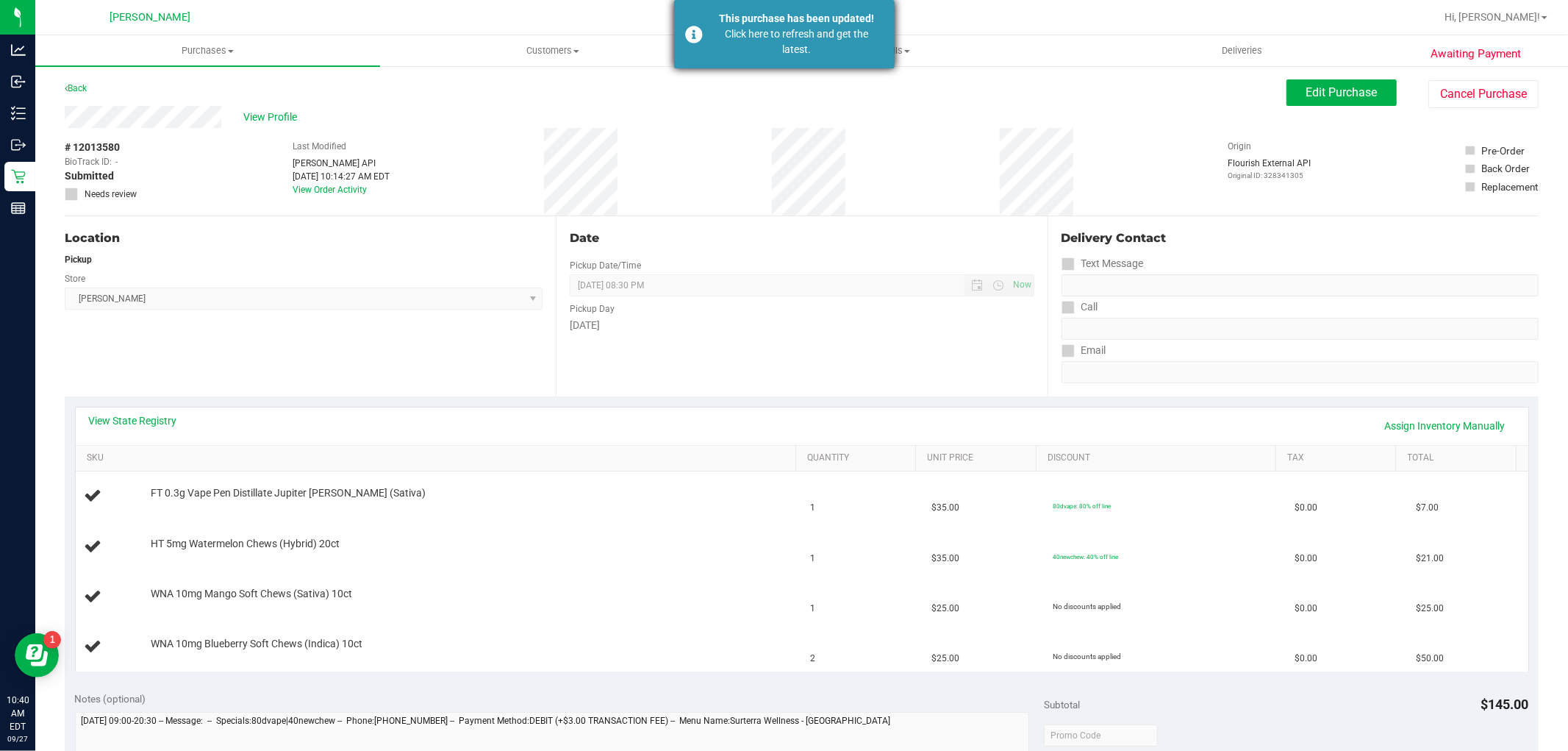
click at [809, 31] on div "Click here to refresh and get the latest." at bounding box center [797, 41] width 173 height 31
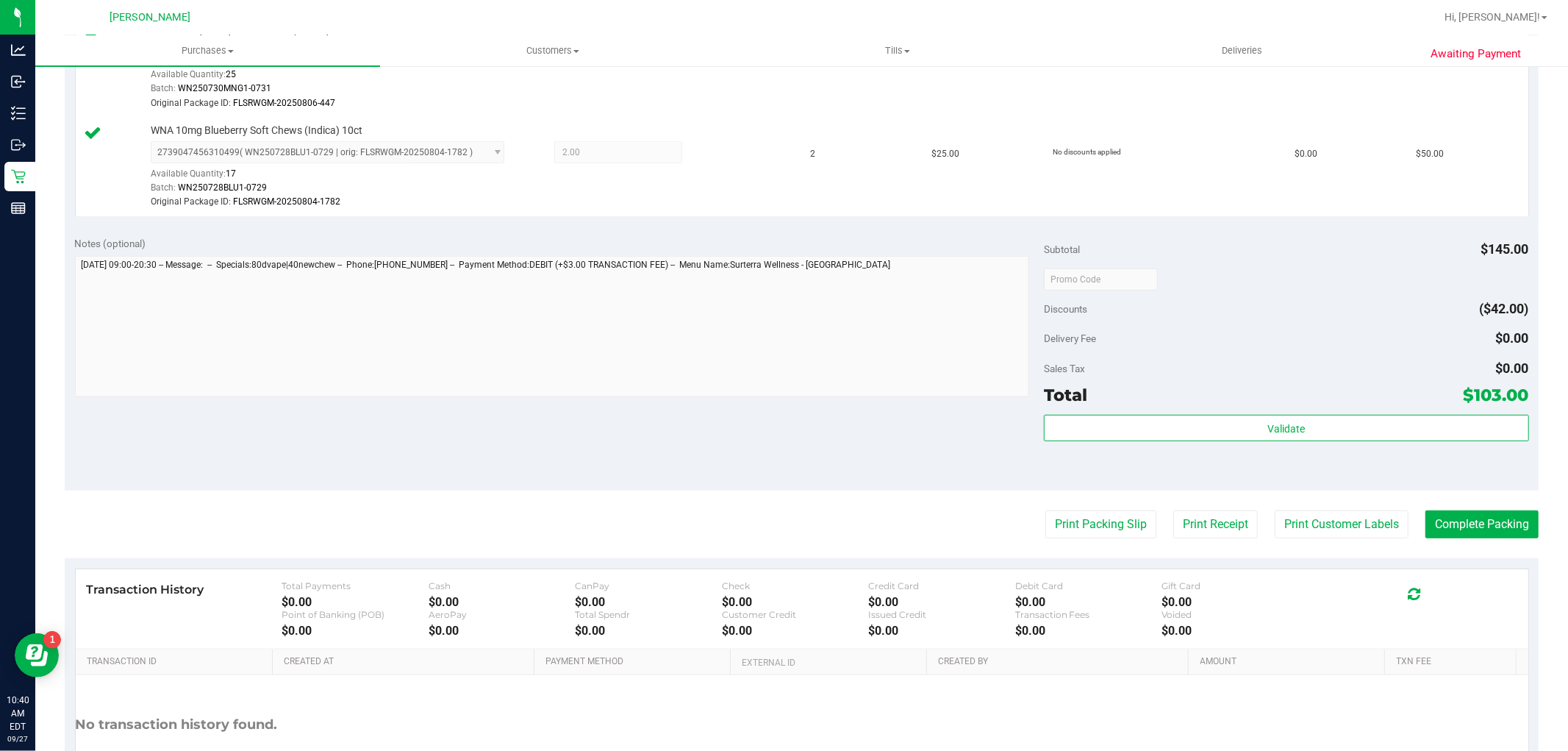
scroll to position [765, 0]
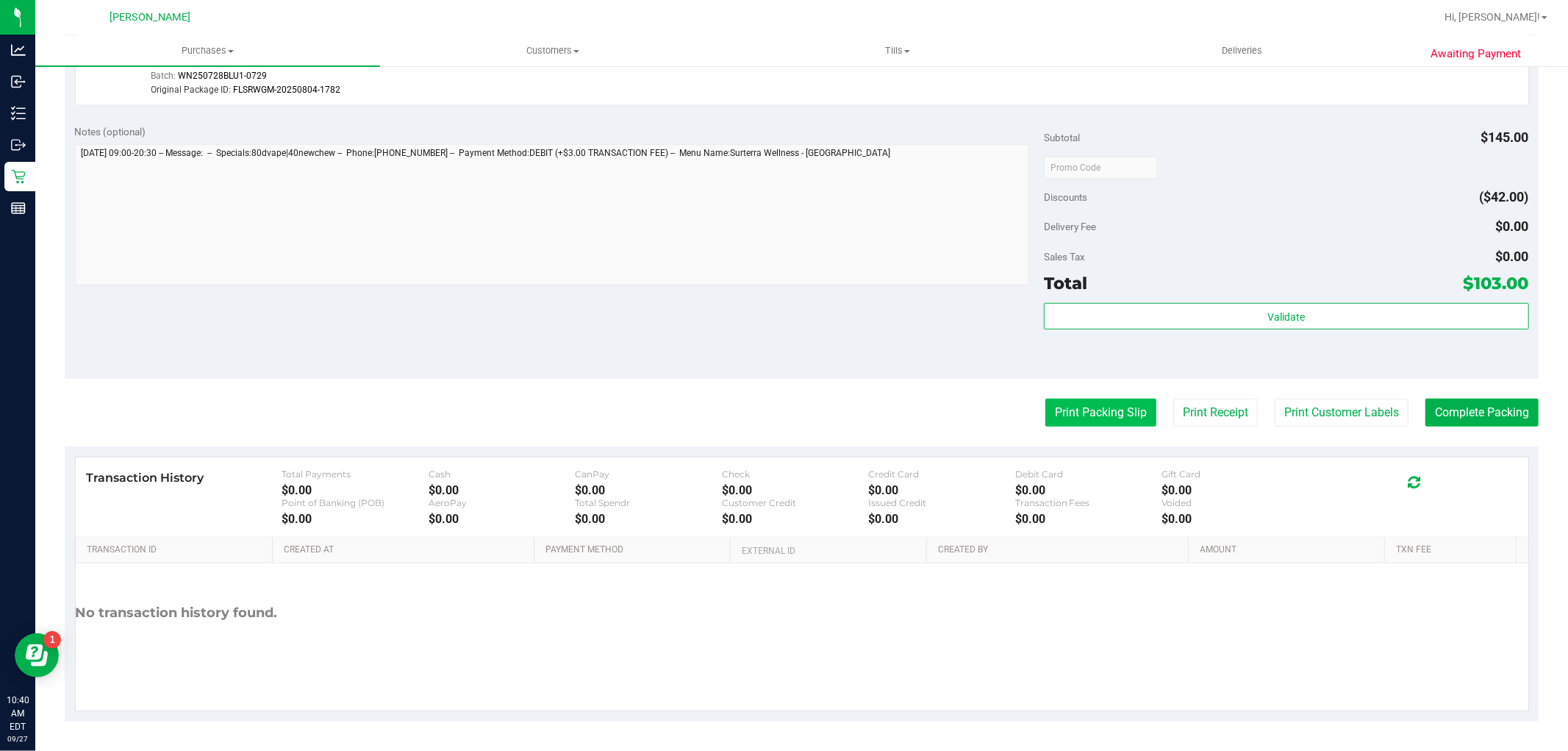
click at [1083, 406] on button "Print Packing Slip" at bounding box center [1101, 412] width 111 height 28
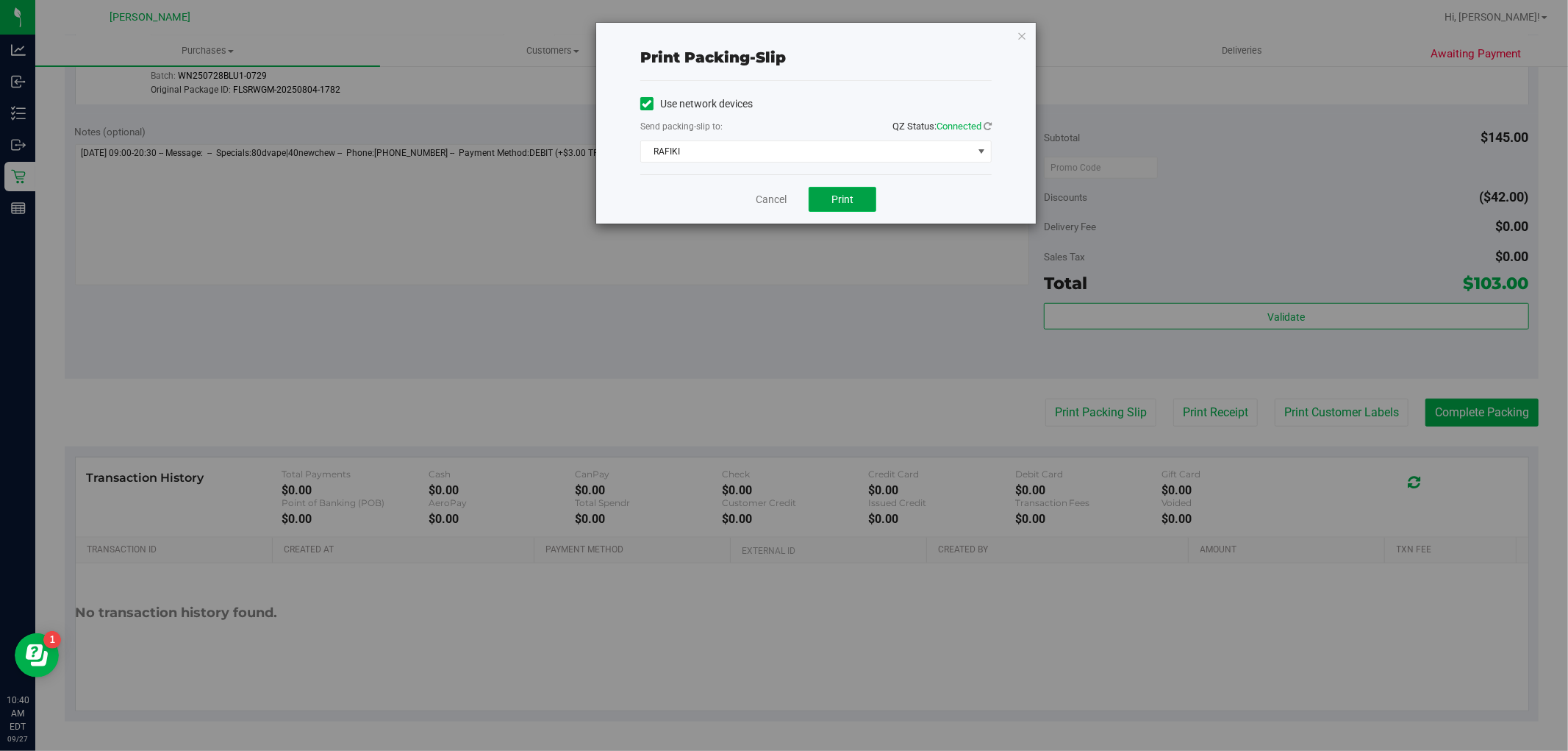
click at [832, 192] on button "Print" at bounding box center [842, 199] width 67 height 25
click at [757, 201] on link "Cancel" at bounding box center [771, 199] width 31 height 15
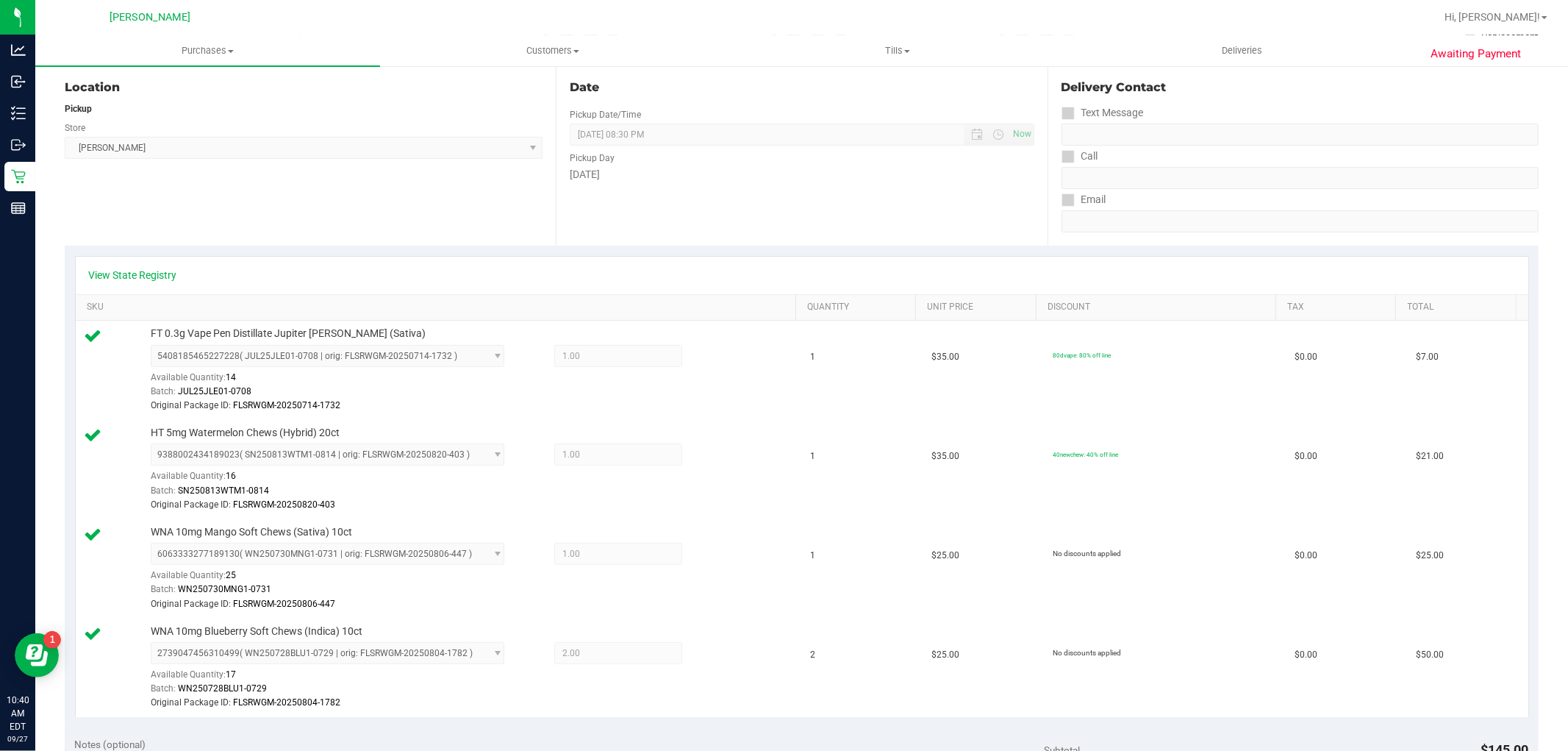
scroll to position [0, 0]
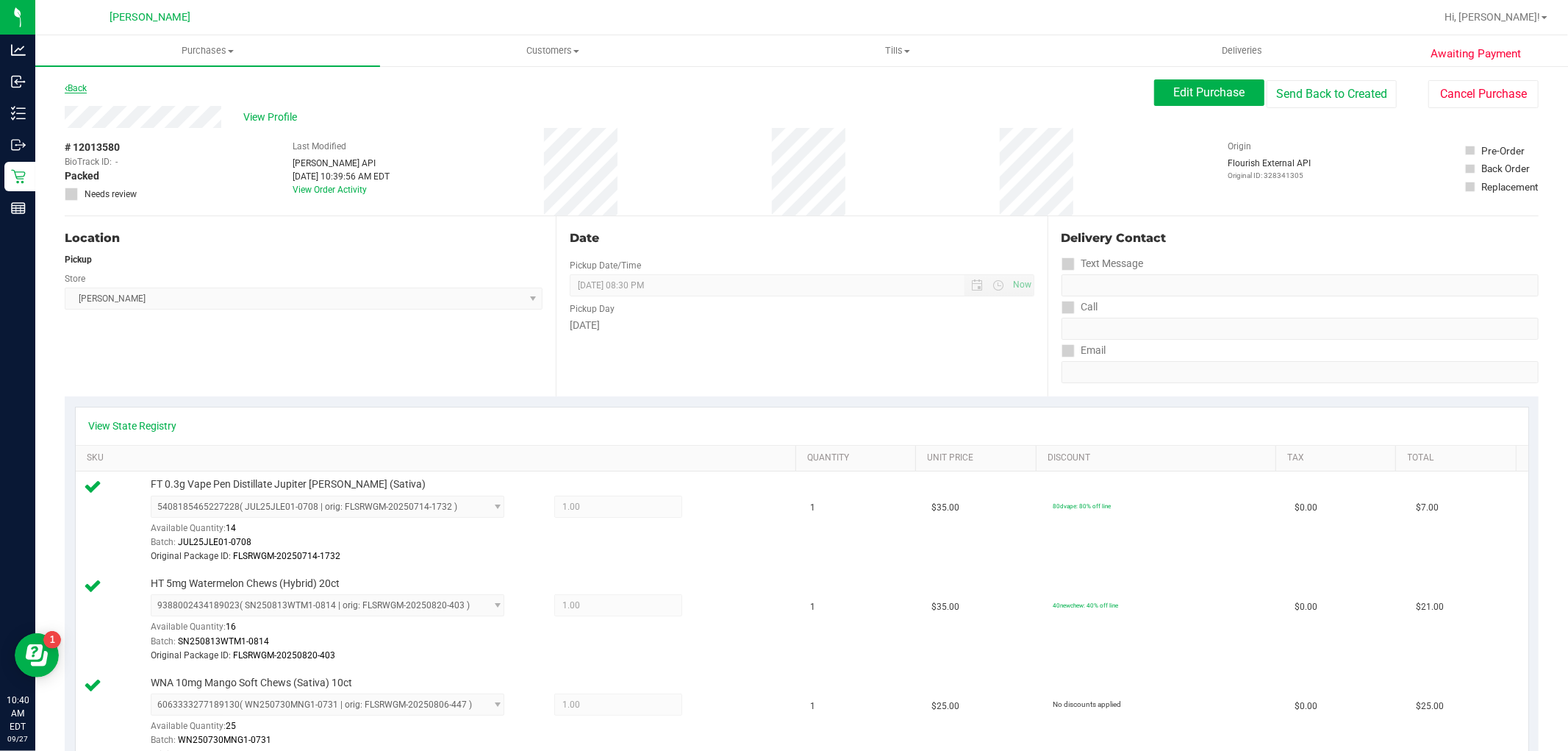
click at [84, 83] on link "Back" at bounding box center [76, 88] width 22 height 10
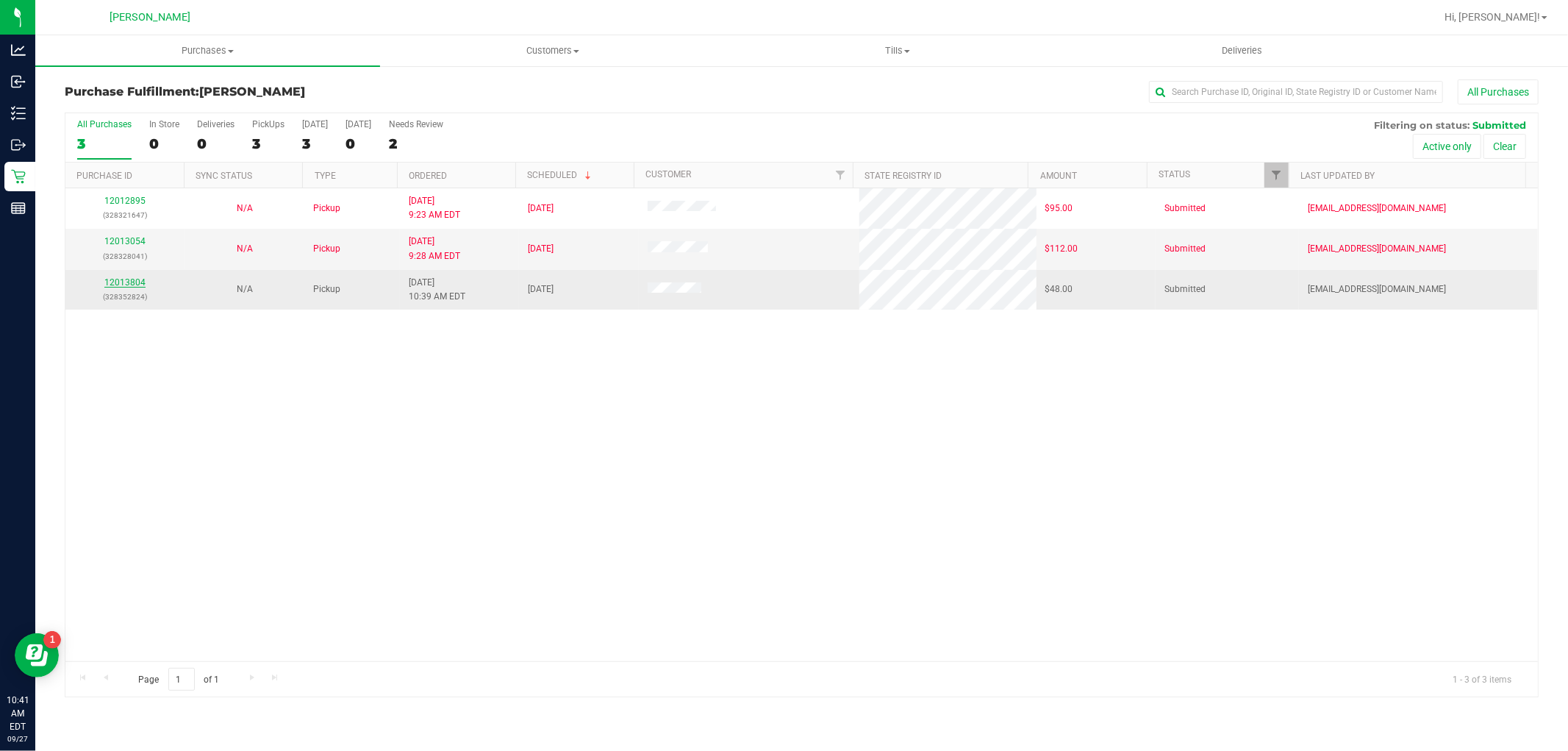
click at [129, 285] on link "12013804" at bounding box center [125, 282] width 41 height 10
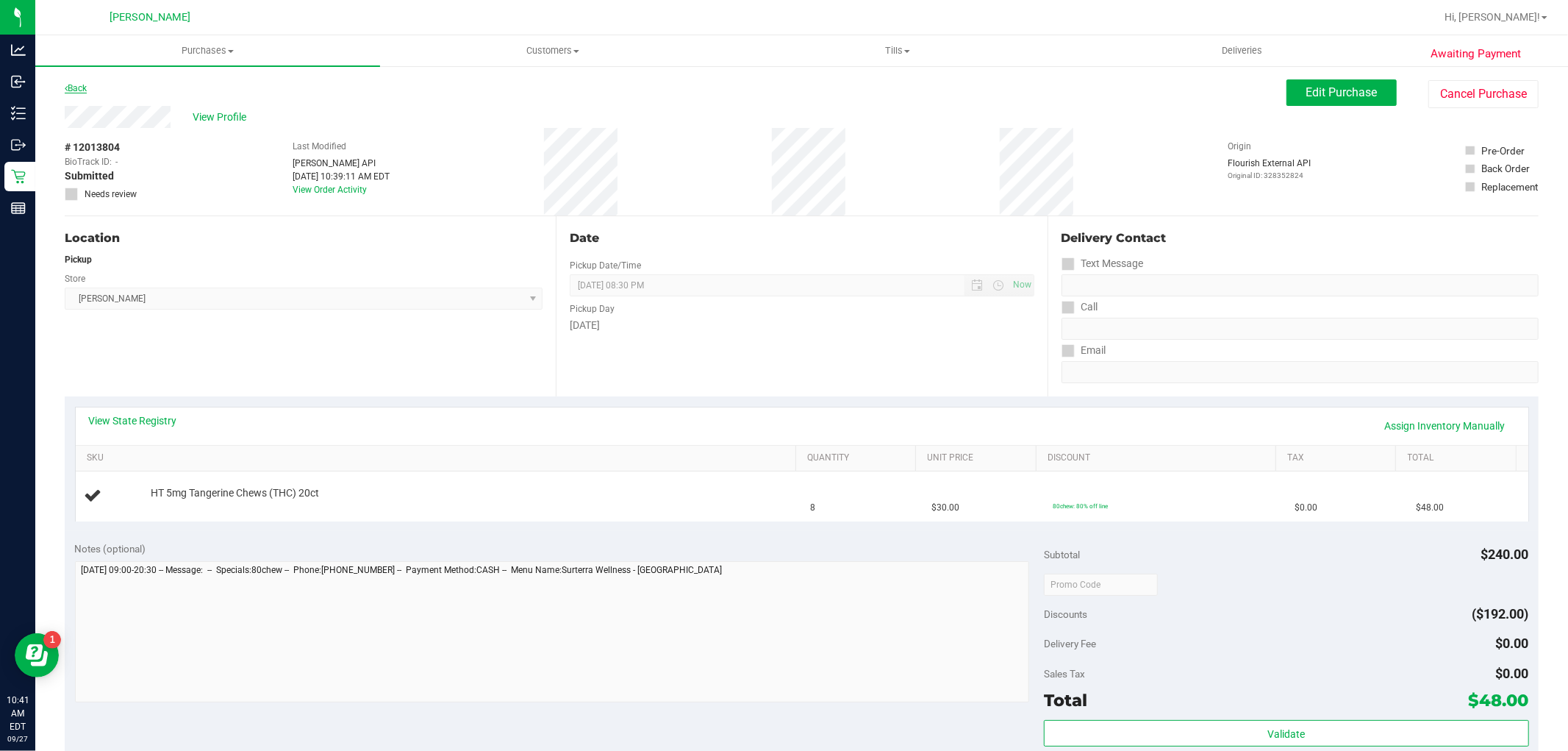
click at [77, 88] on link "Back" at bounding box center [76, 88] width 22 height 10
